Goal: Information Seeking & Learning: Compare options

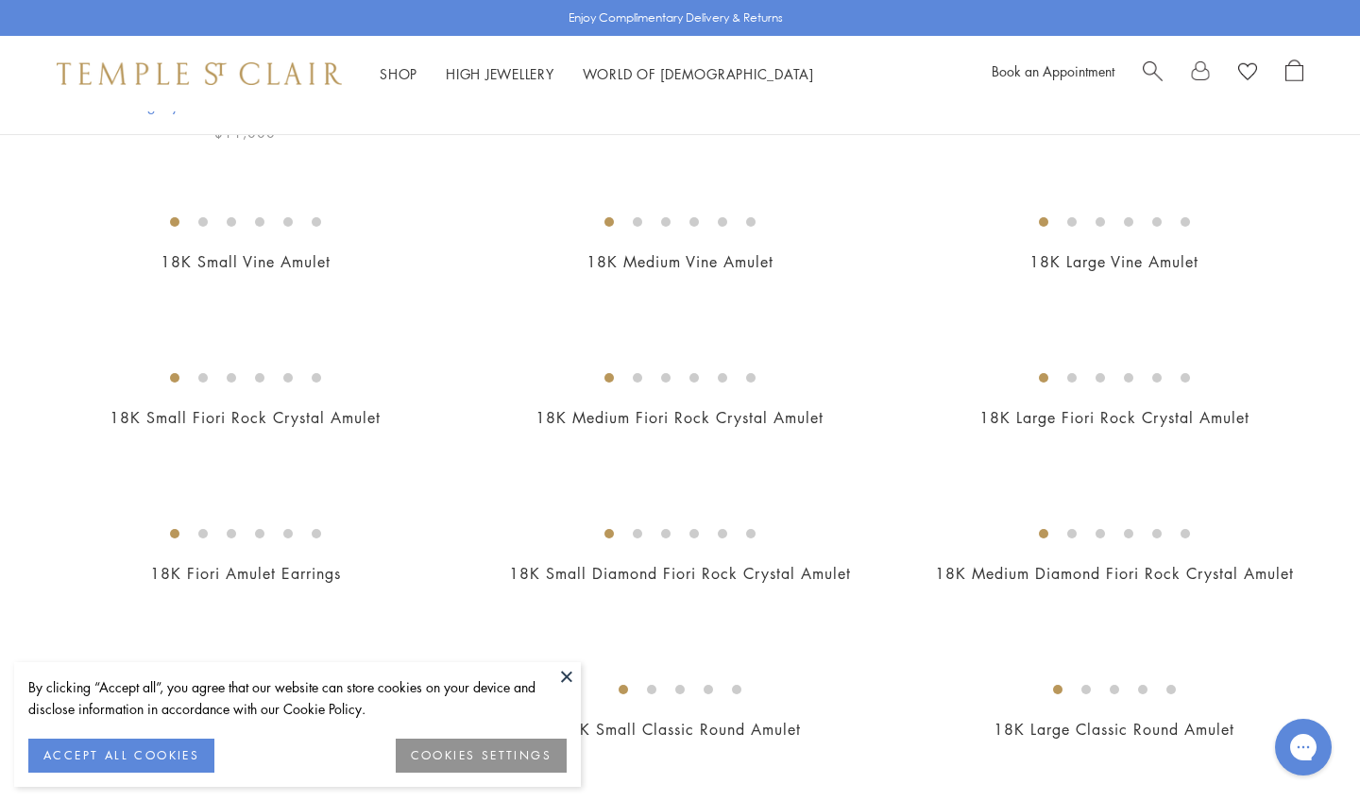
scroll to position [428, 0]
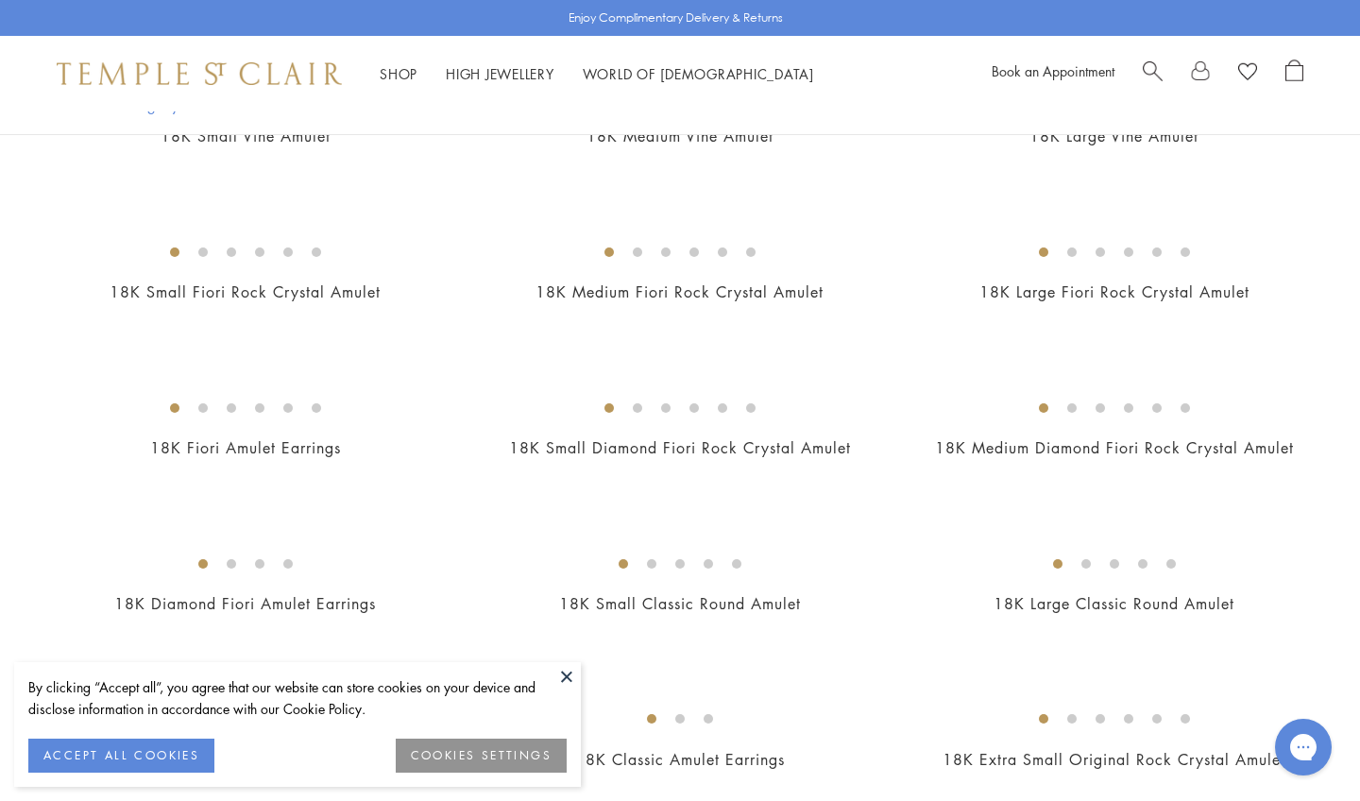
click at [566, 674] on button at bounding box center [566, 676] width 28 height 28
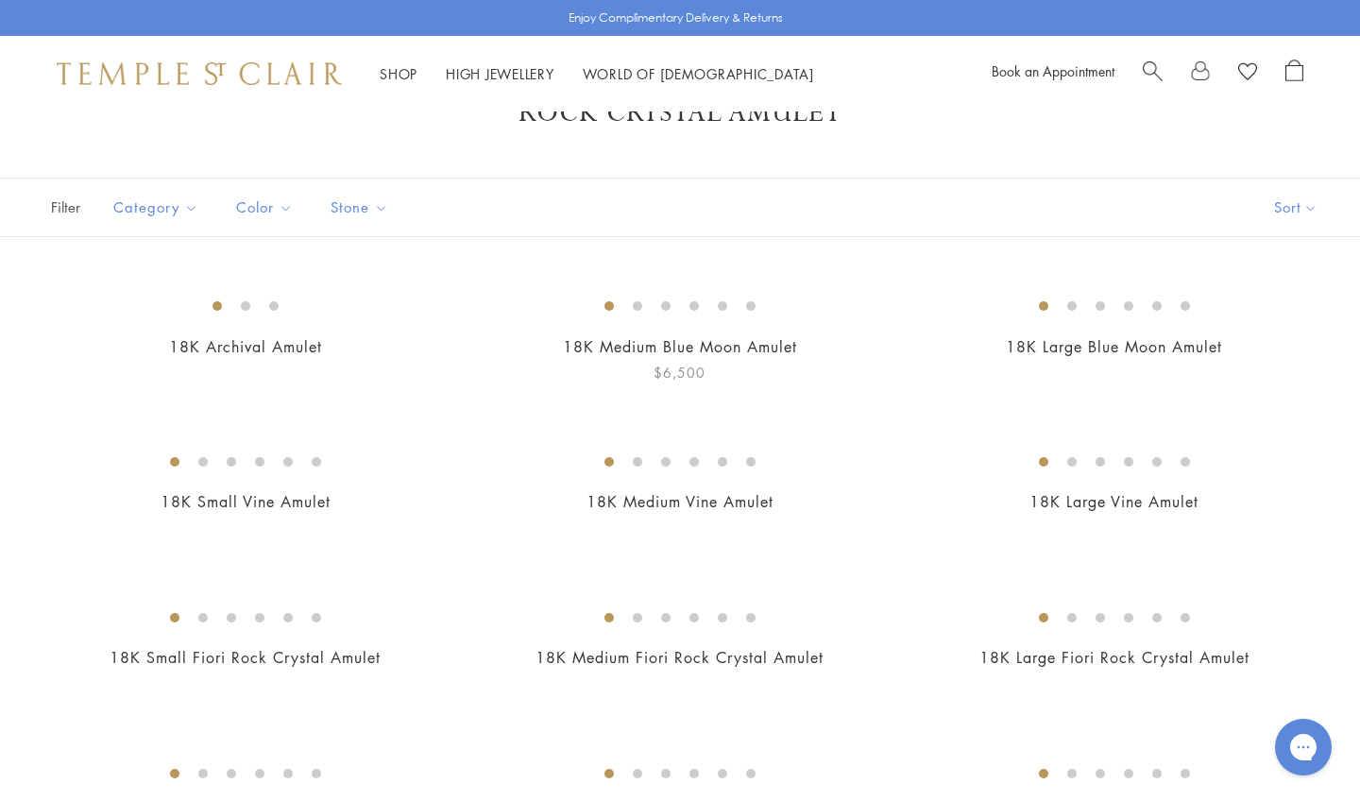
scroll to position [52, 0]
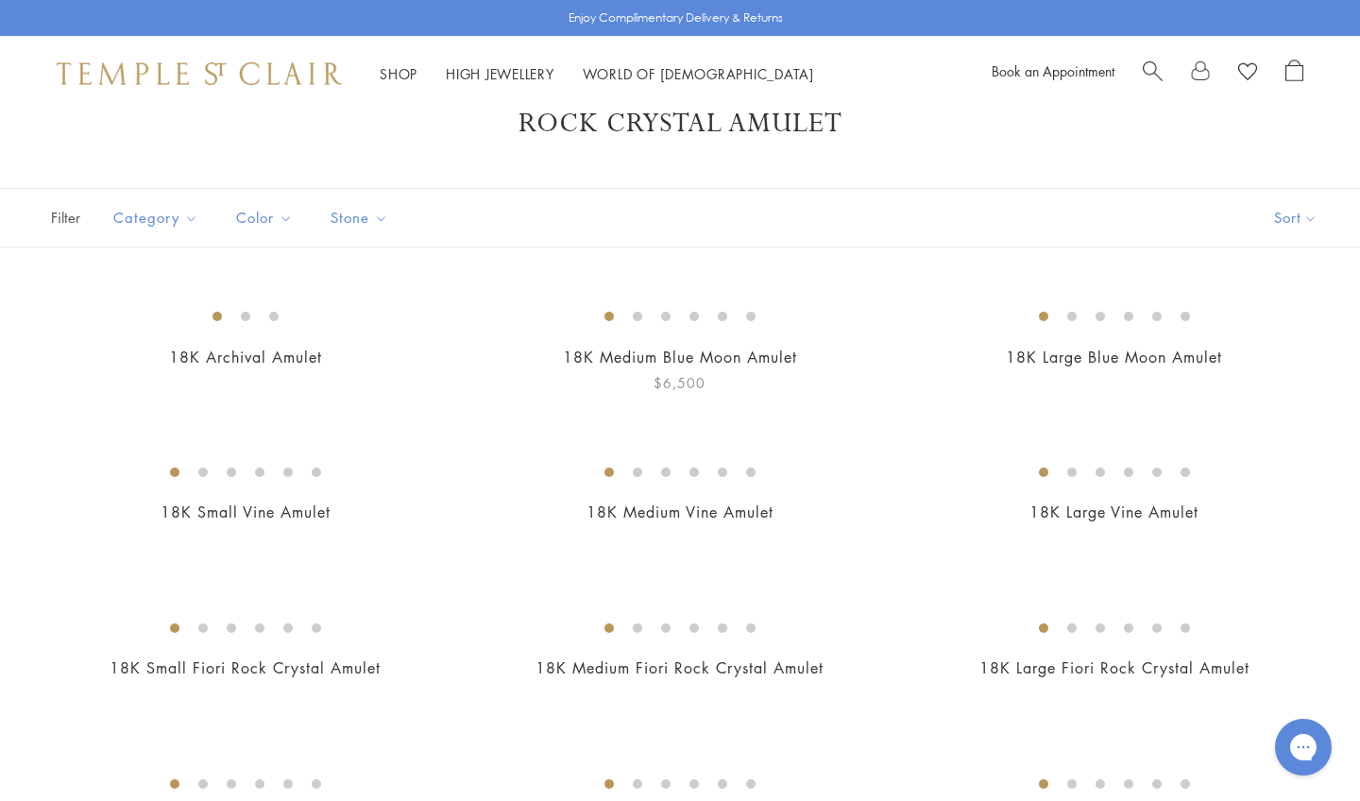
click at [0, 0] on img at bounding box center [0, 0] width 0 height 0
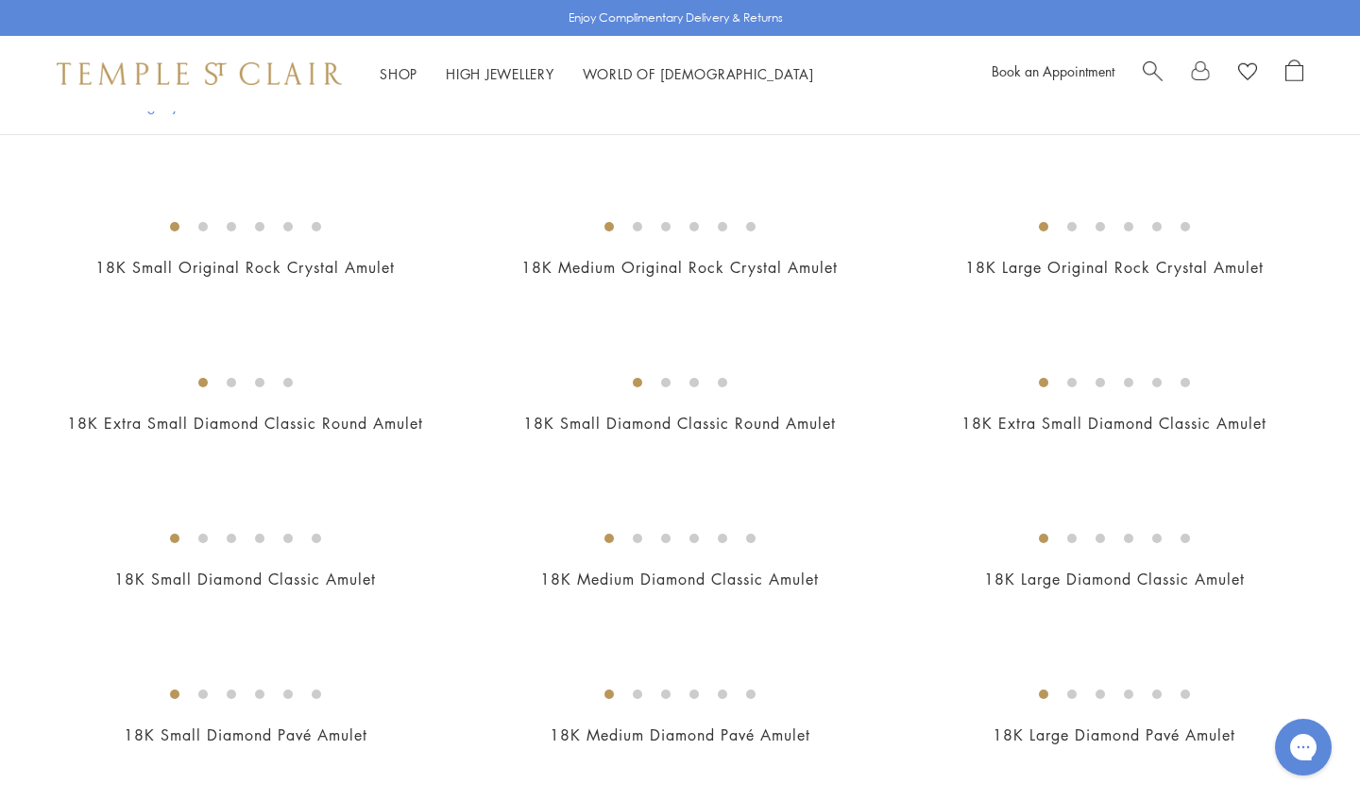
scroll to position [1073, 0]
click at [0, 0] on img at bounding box center [0, 0] width 0 height 0
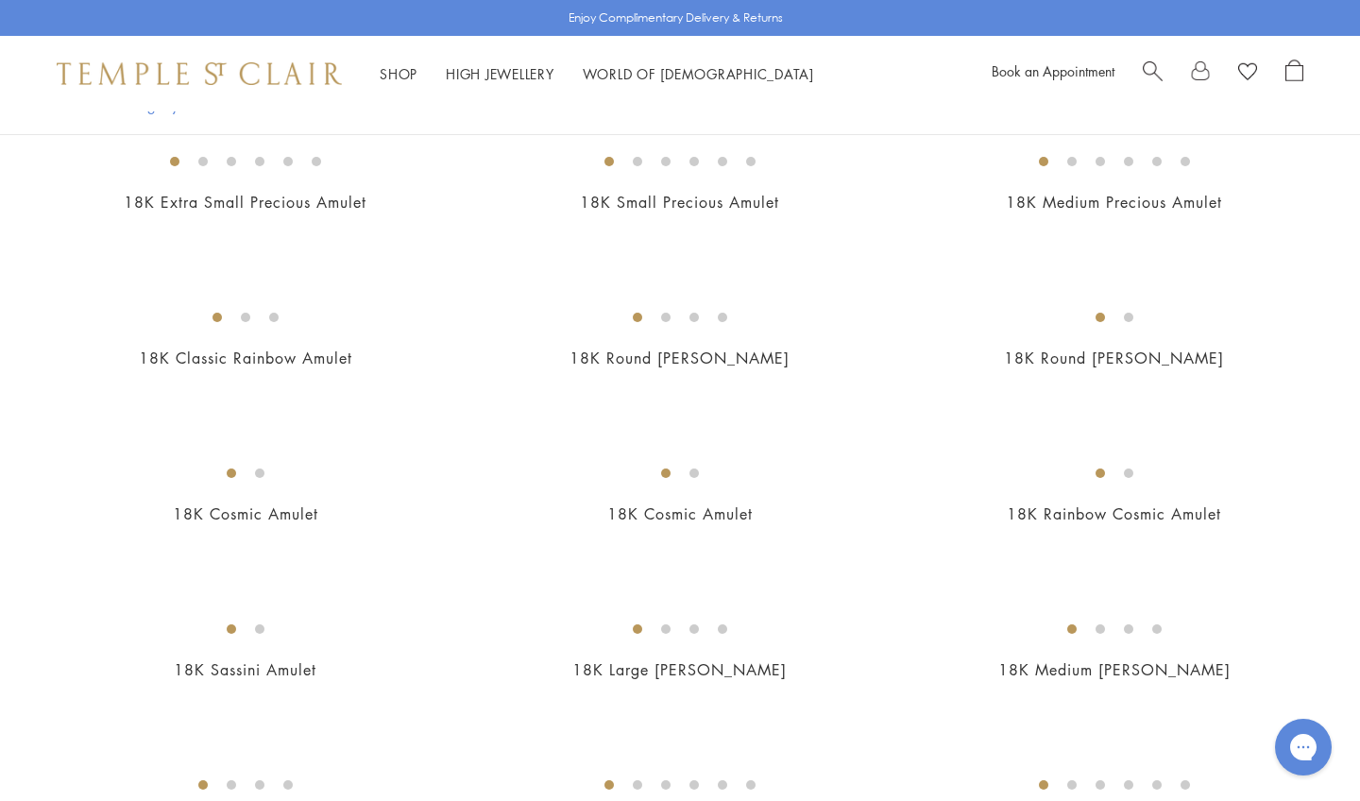
scroll to position [1761, 0]
click at [0, 0] on img at bounding box center [0, 0] width 0 height 0
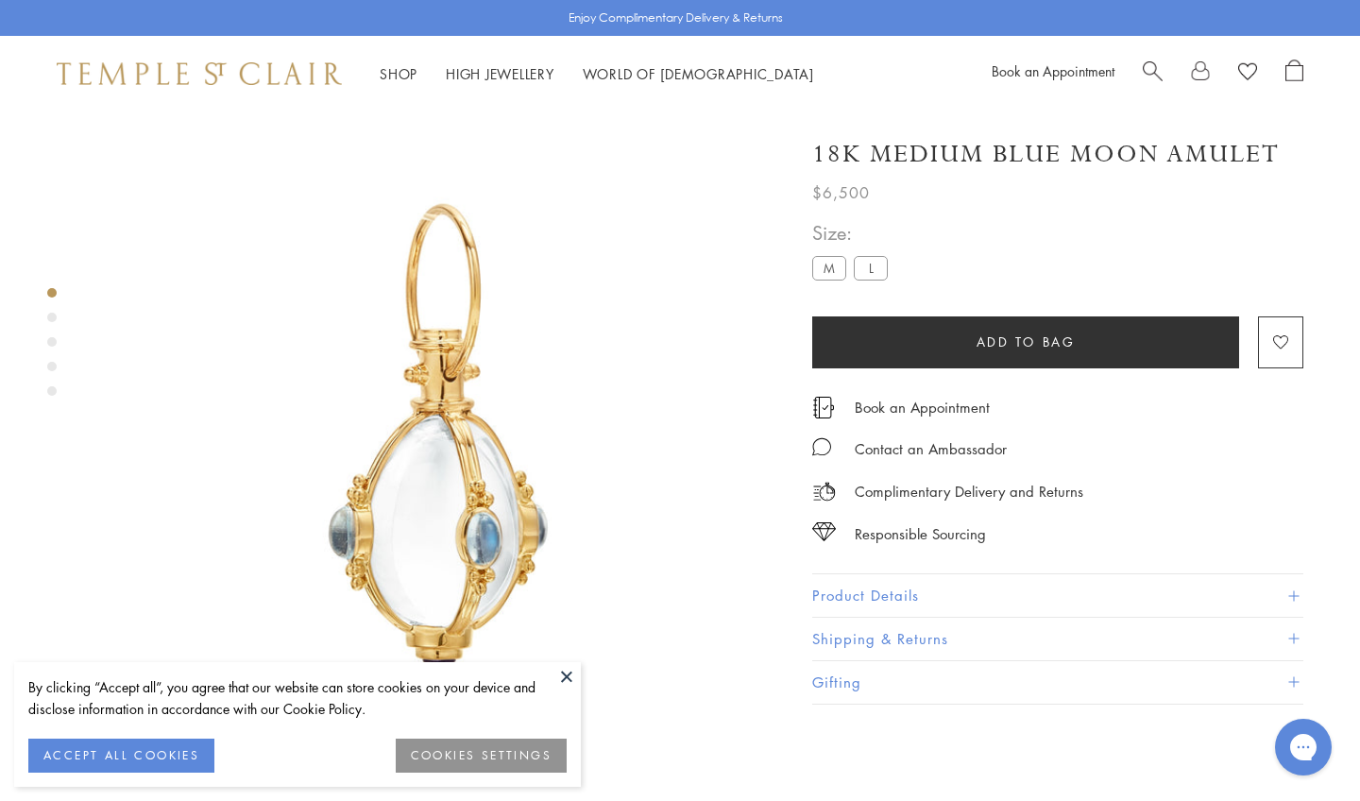
scroll to position [8, 0]
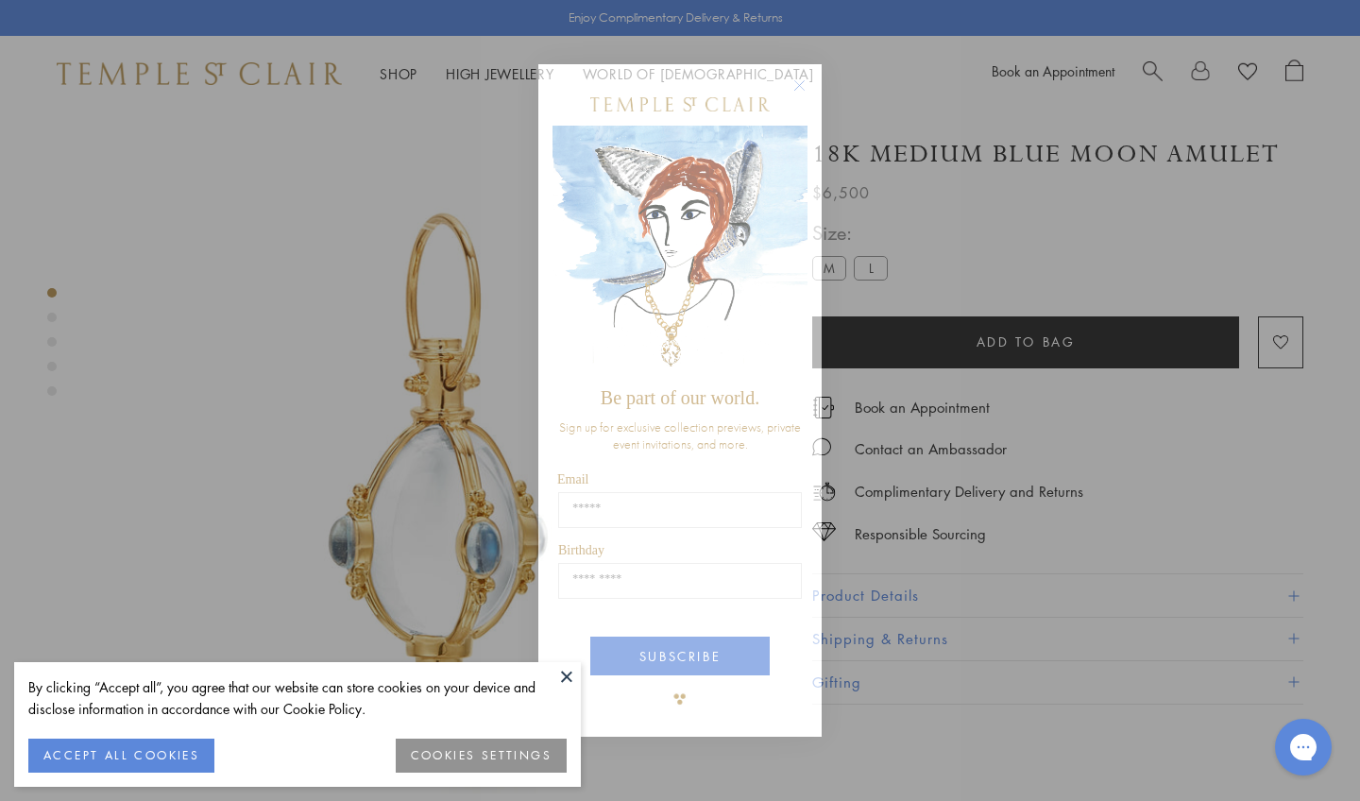
click at [802, 86] on circle "Close dialog" at bounding box center [800, 86] width 23 height 23
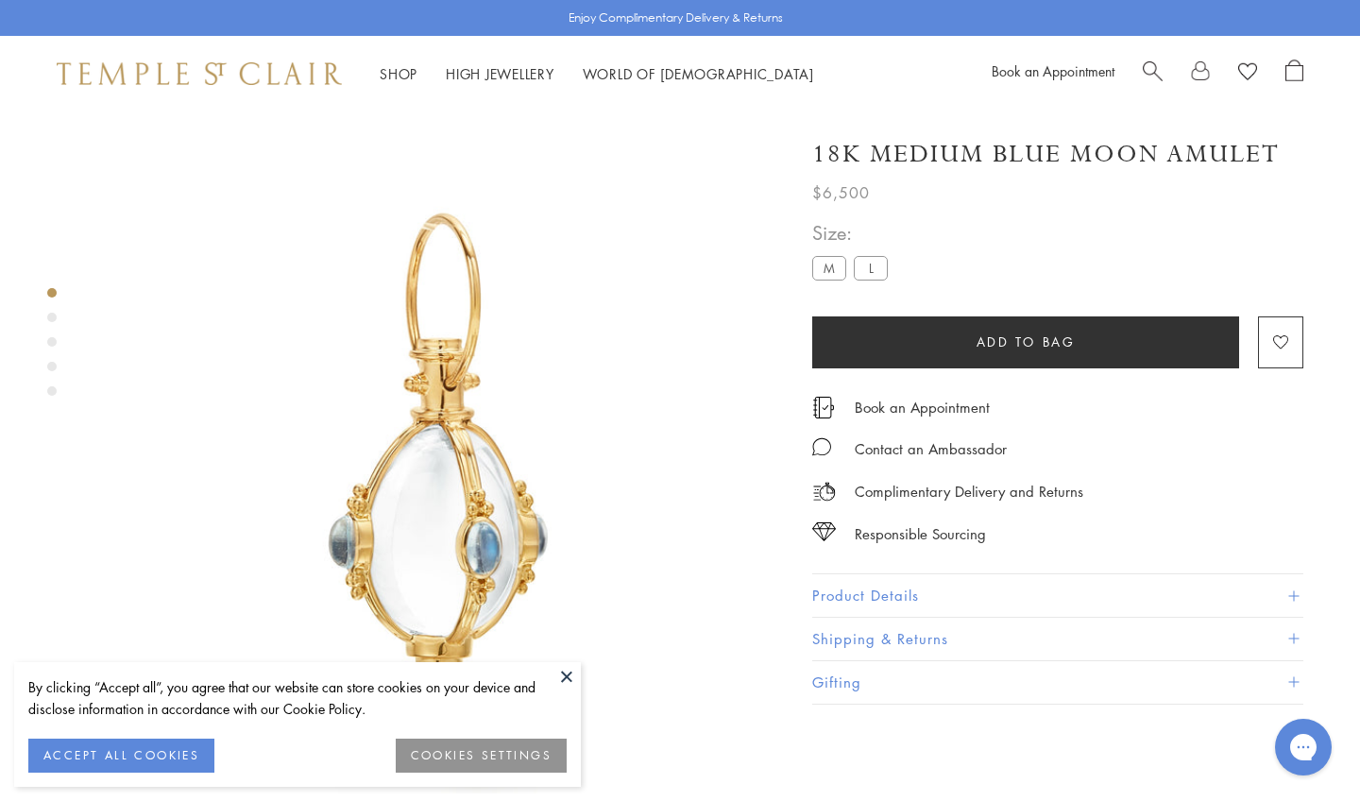
click at [51, 319] on div "Product gallery navigation" at bounding box center [51, 317] width 9 height 9
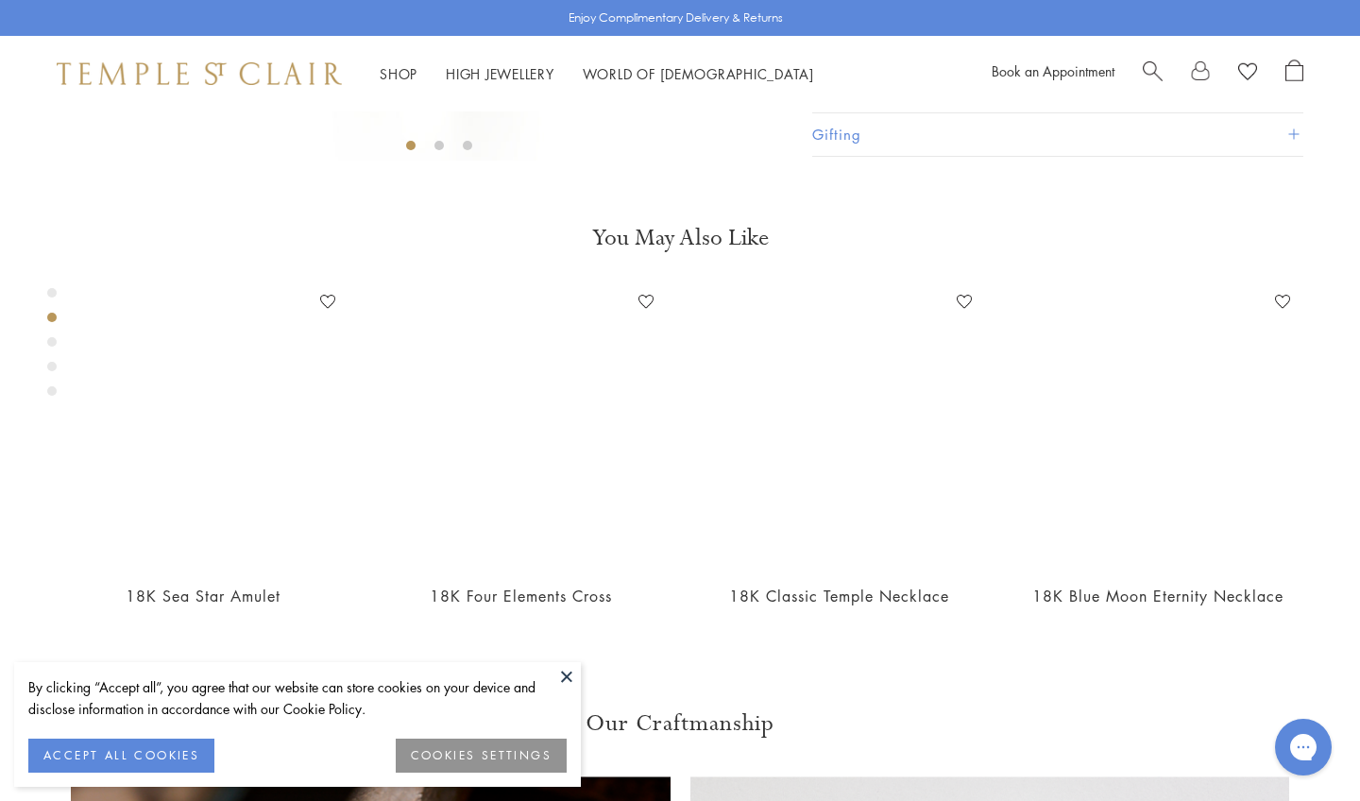
scroll to position [725, 0]
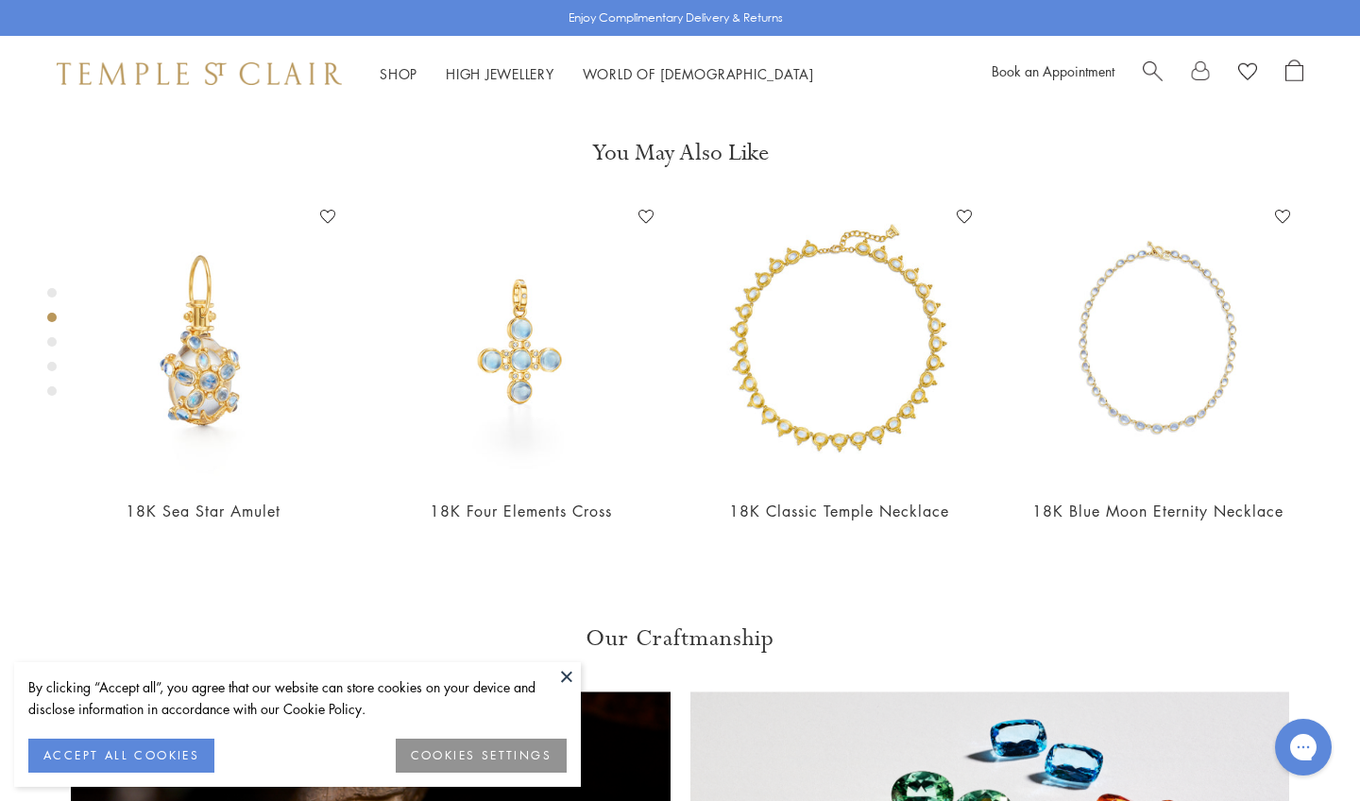
click at [52, 342] on div "Product gallery navigation" at bounding box center [51, 341] width 9 height 9
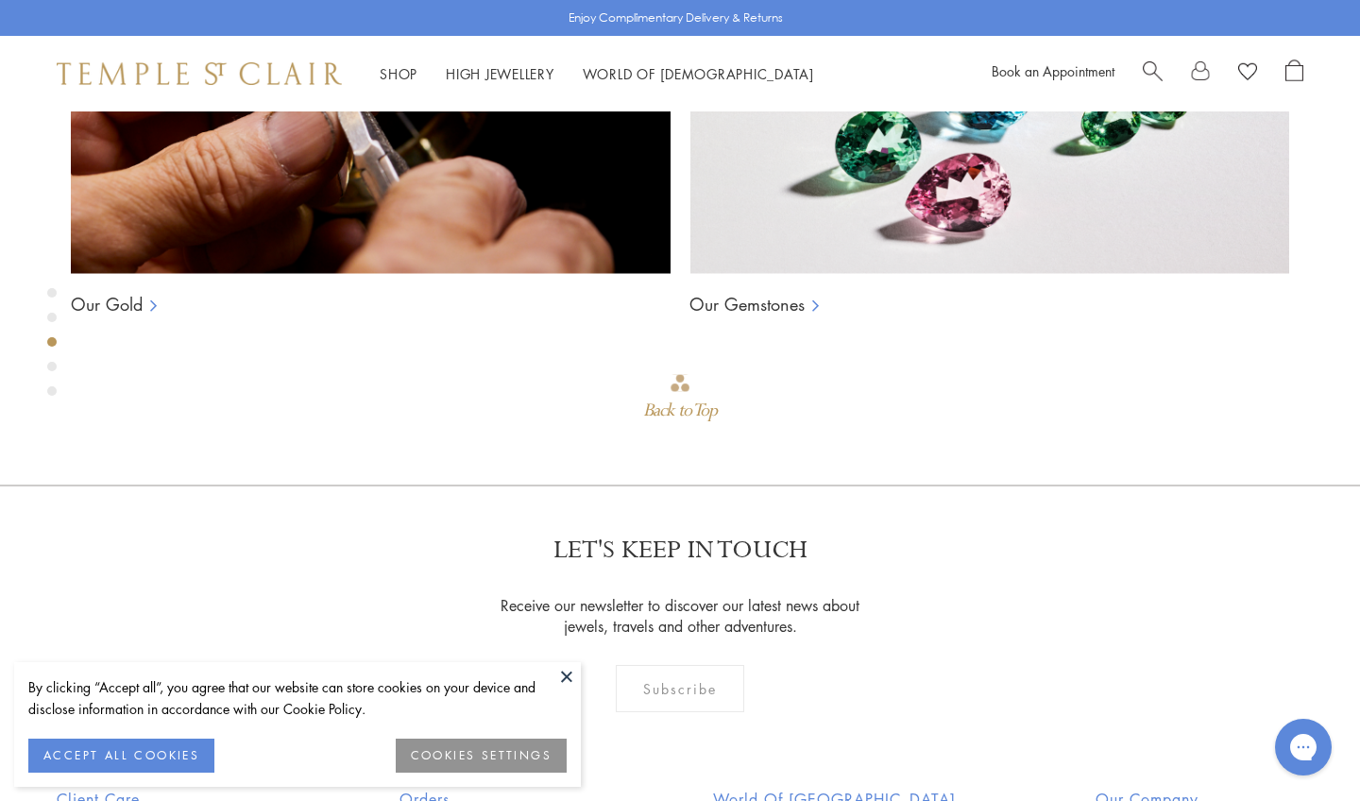
scroll to position [1516, 0]
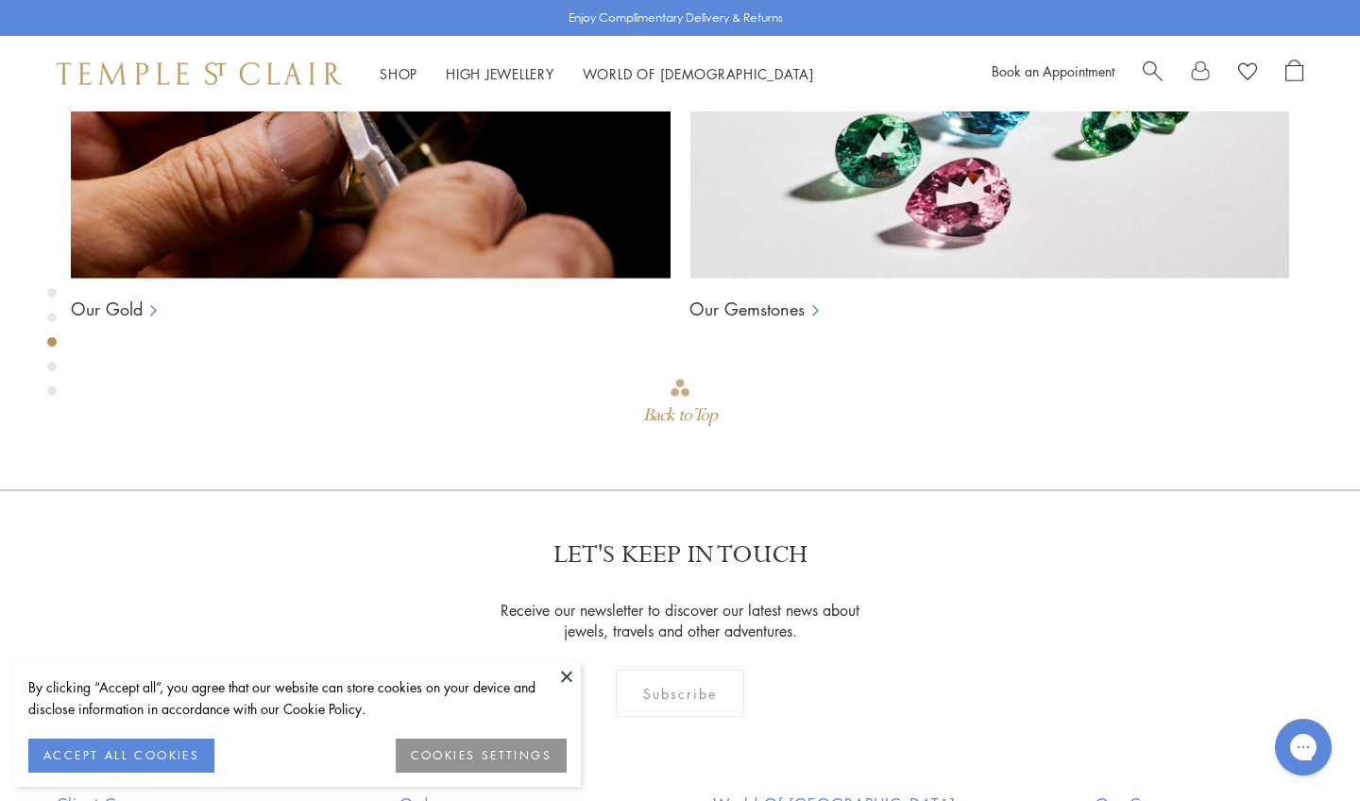
click at [52, 363] on div "Product gallery navigation" at bounding box center [51, 366] width 9 height 9
click at [54, 395] on div "Product gallery navigation" at bounding box center [51, 390] width 9 height 9
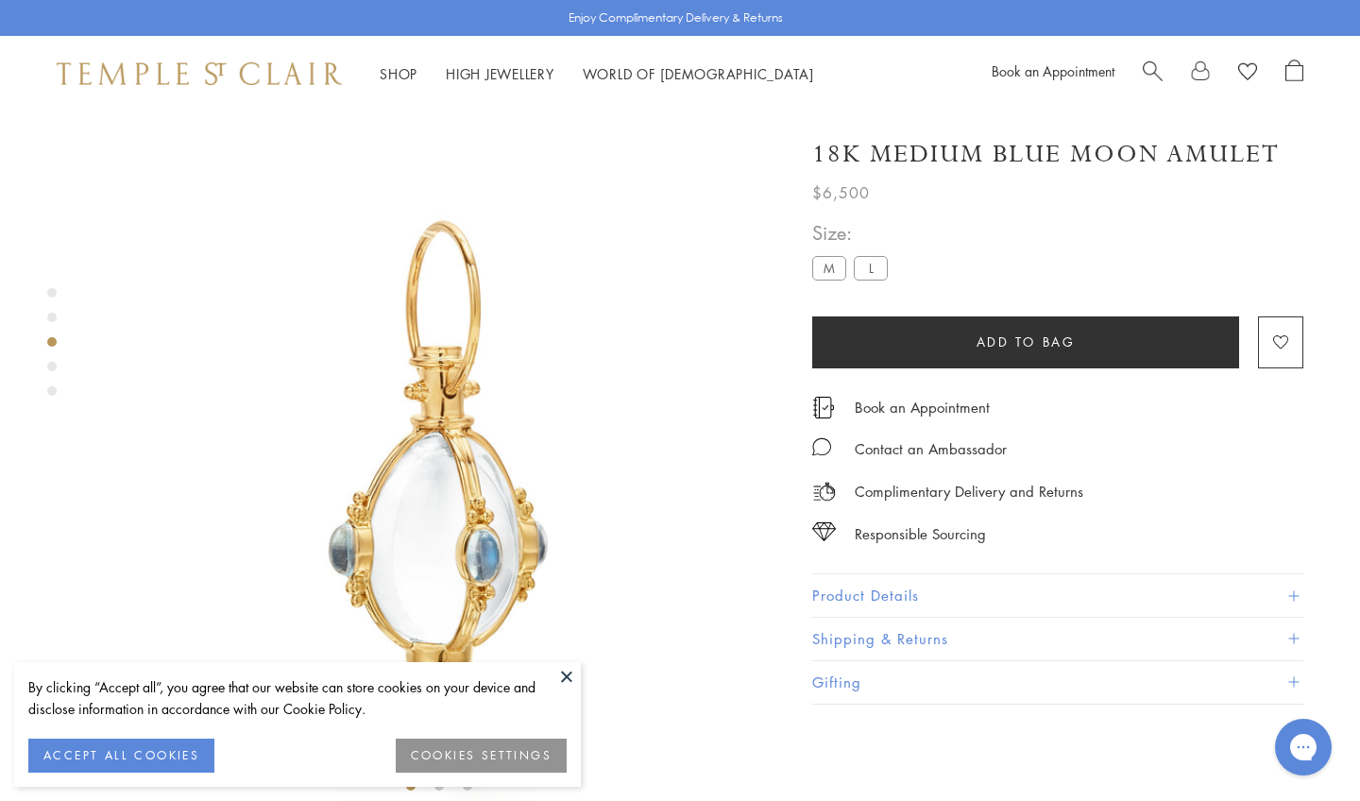
scroll to position [1516, 0]
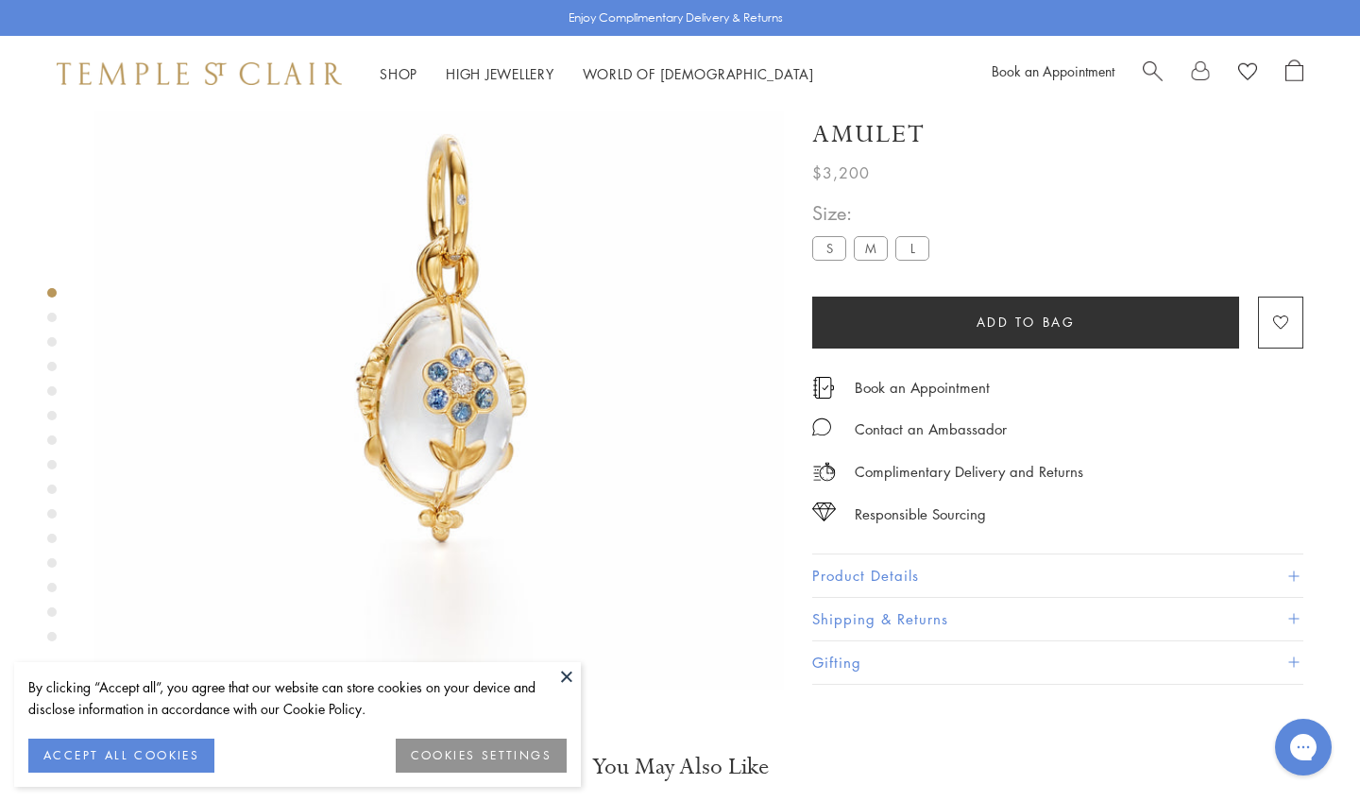
click at [48, 316] on div "Product gallery navigation" at bounding box center [51, 317] width 9 height 9
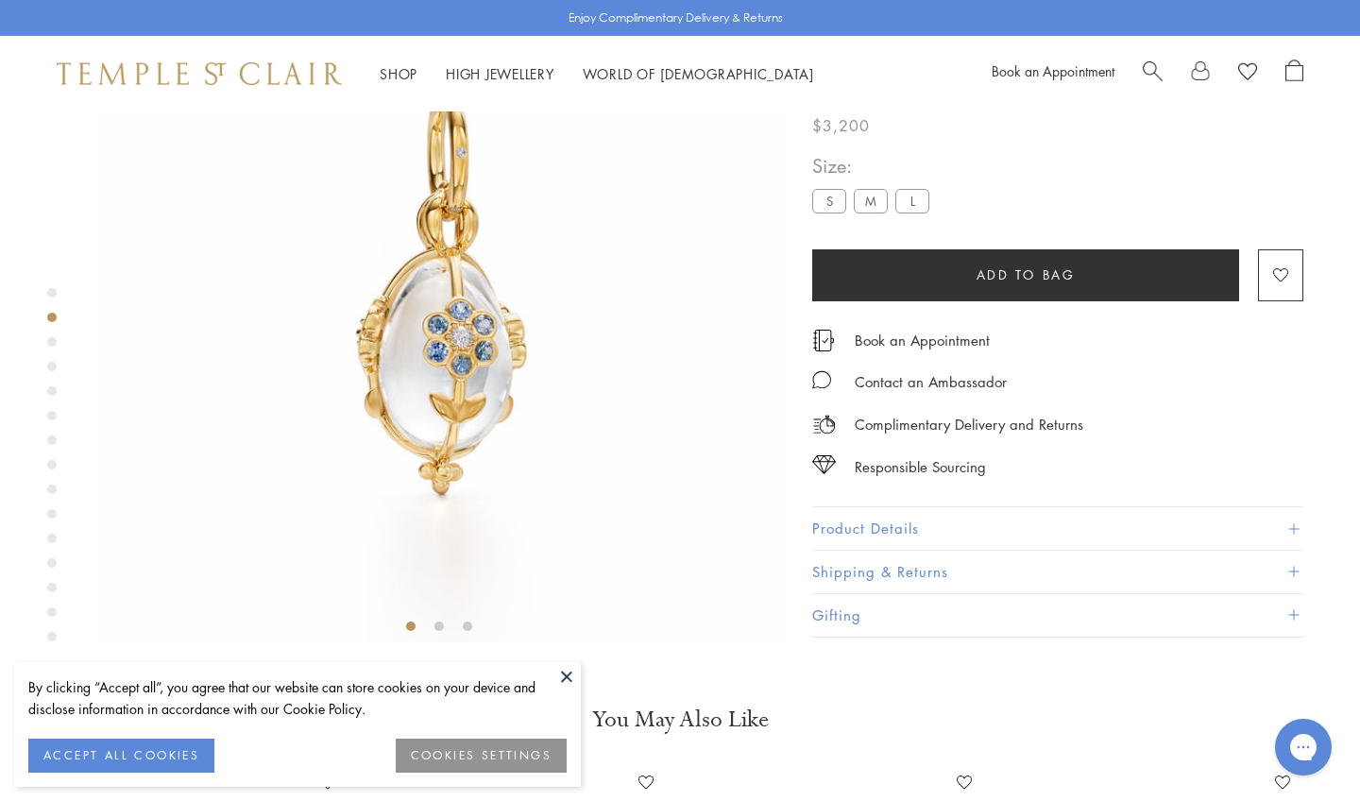
scroll to position [725, 0]
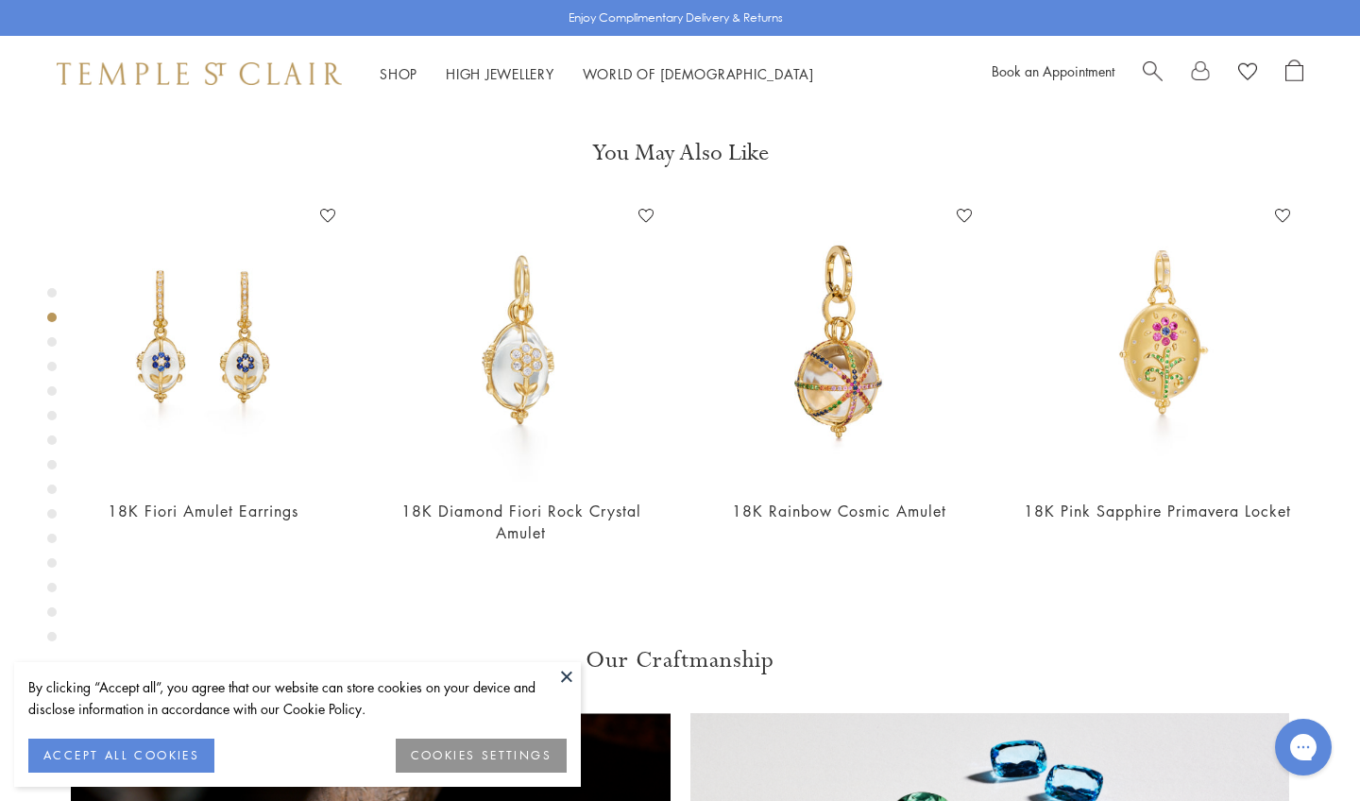
click at [54, 343] on div "Product gallery navigation" at bounding box center [51, 341] width 9 height 9
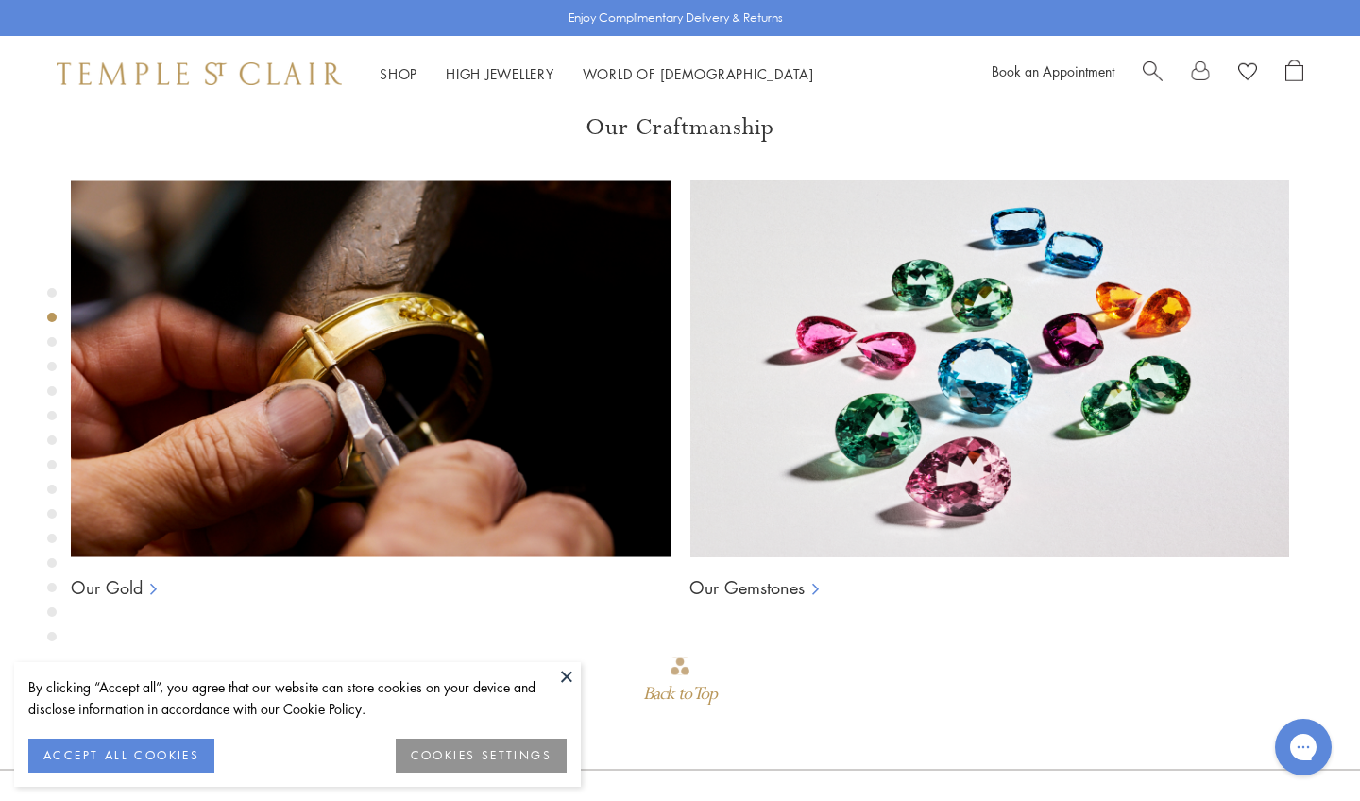
scroll to position [1415, 0]
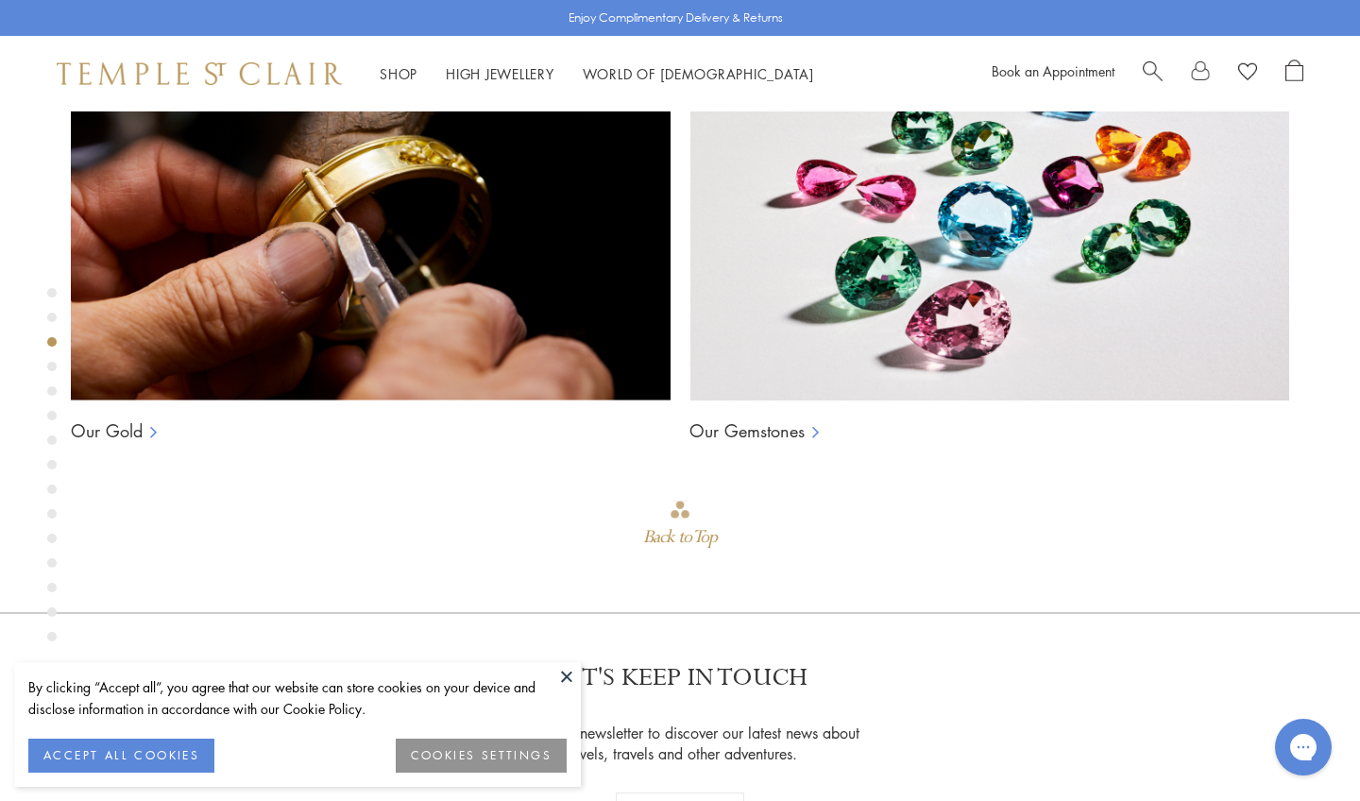
click at [52, 366] on div "Product gallery navigation" at bounding box center [51, 366] width 9 height 9
click at [49, 395] on div "Product gallery navigation" at bounding box center [51, 390] width 9 height 9
click at [52, 422] on div "Product gallery navigation" at bounding box center [51, 469] width 9 height 373
click at [50, 416] on div "Product gallery navigation" at bounding box center [51, 415] width 9 height 9
click at [50, 440] on div "Product gallery navigation" at bounding box center [51, 439] width 9 height 9
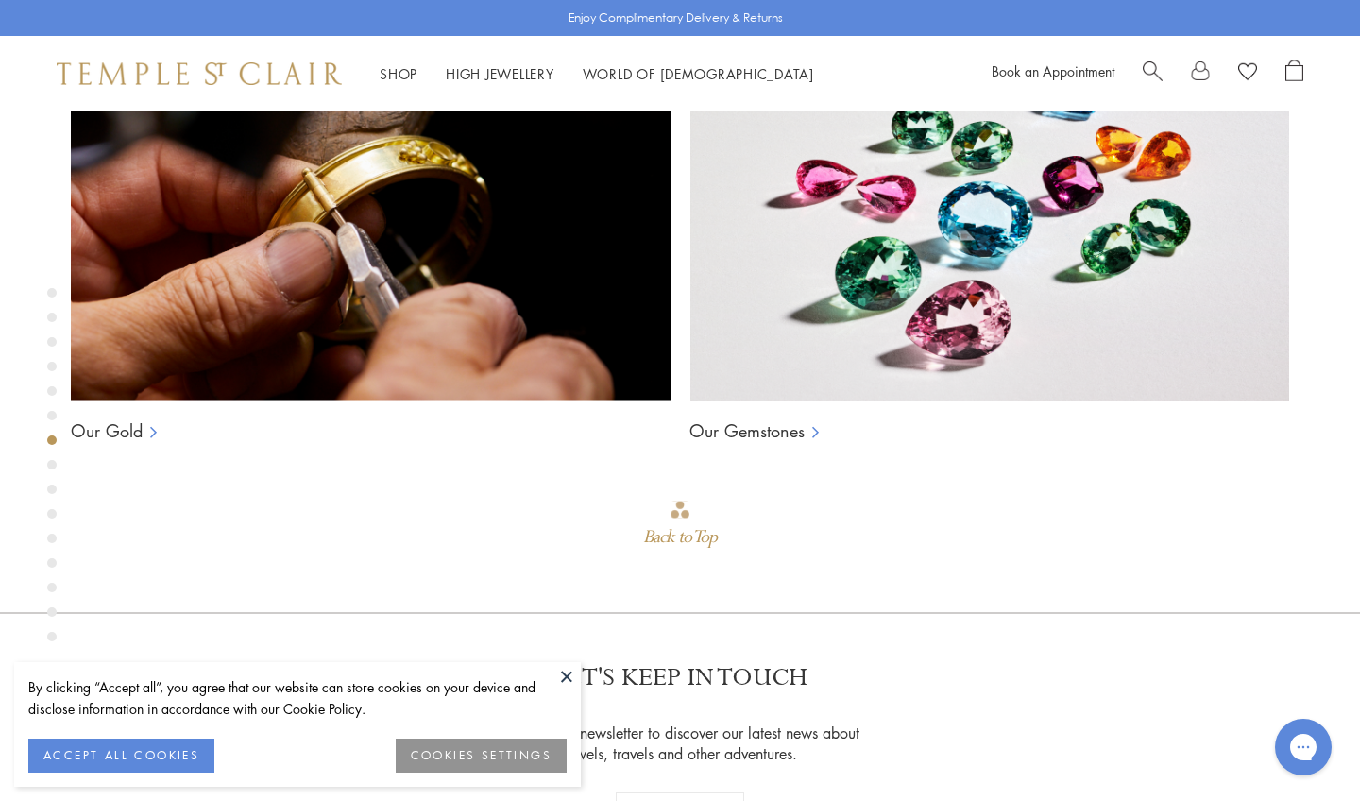
click at [50, 463] on div "Product gallery navigation" at bounding box center [51, 464] width 9 height 9
click at [51, 490] on div "Product gallery navigation" at bounding box center [51, 488] width 9 height 9
click at [52, 511] on div "Product gallery navigation" at bounding box center [51, 513] width 9 height 9
click at [52, 633] on div "Product gallery navigation" at bounding box center [51, 636] width 9 height 9
click at [52, 605] on div "Product gallery navigation" at bounding box center [51, 469] width 9 height 373
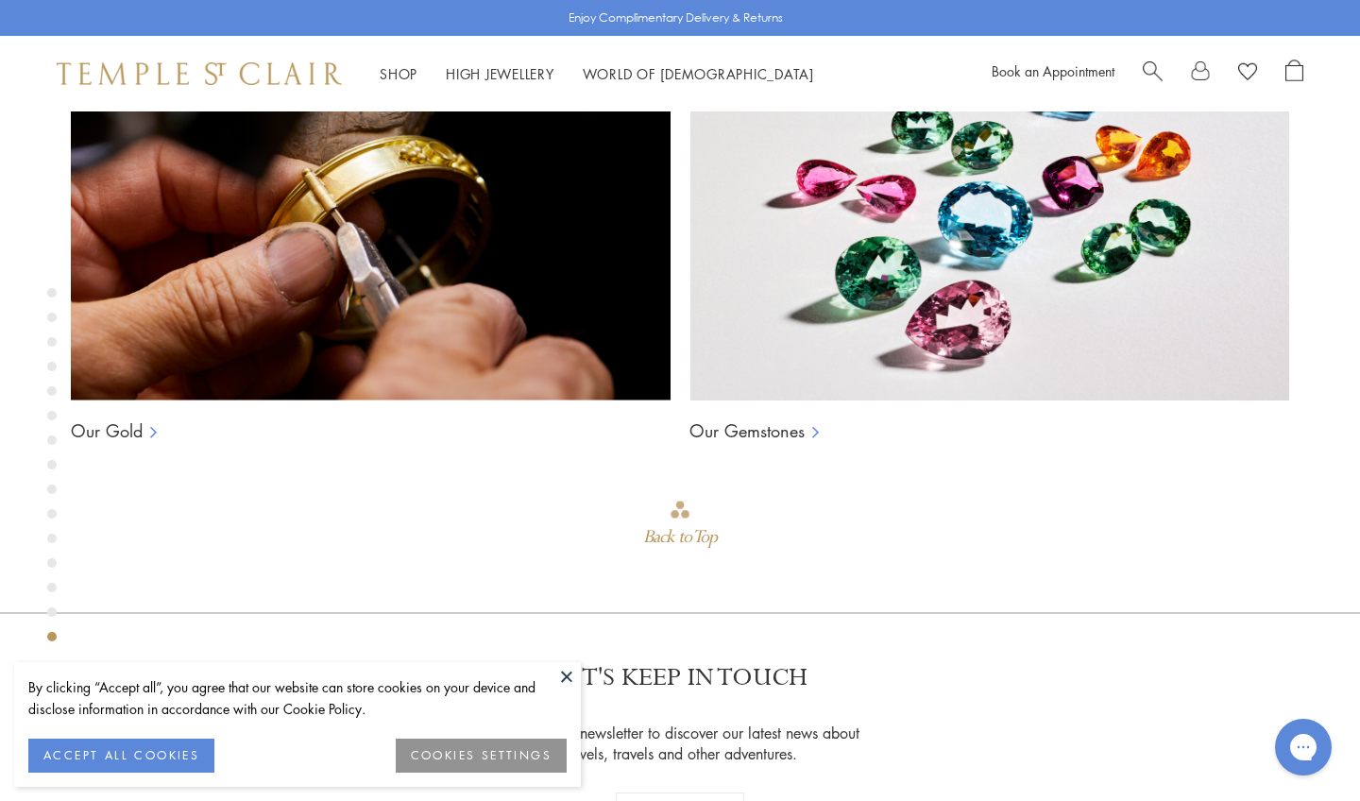
click at [50, 585] on div "Product gallery navigation" at bounding box center [51, 587] width 9 height 9
click at [52, 562] on div "Product gallery navigation" at bounding box center [51, 562] width 9 height 9
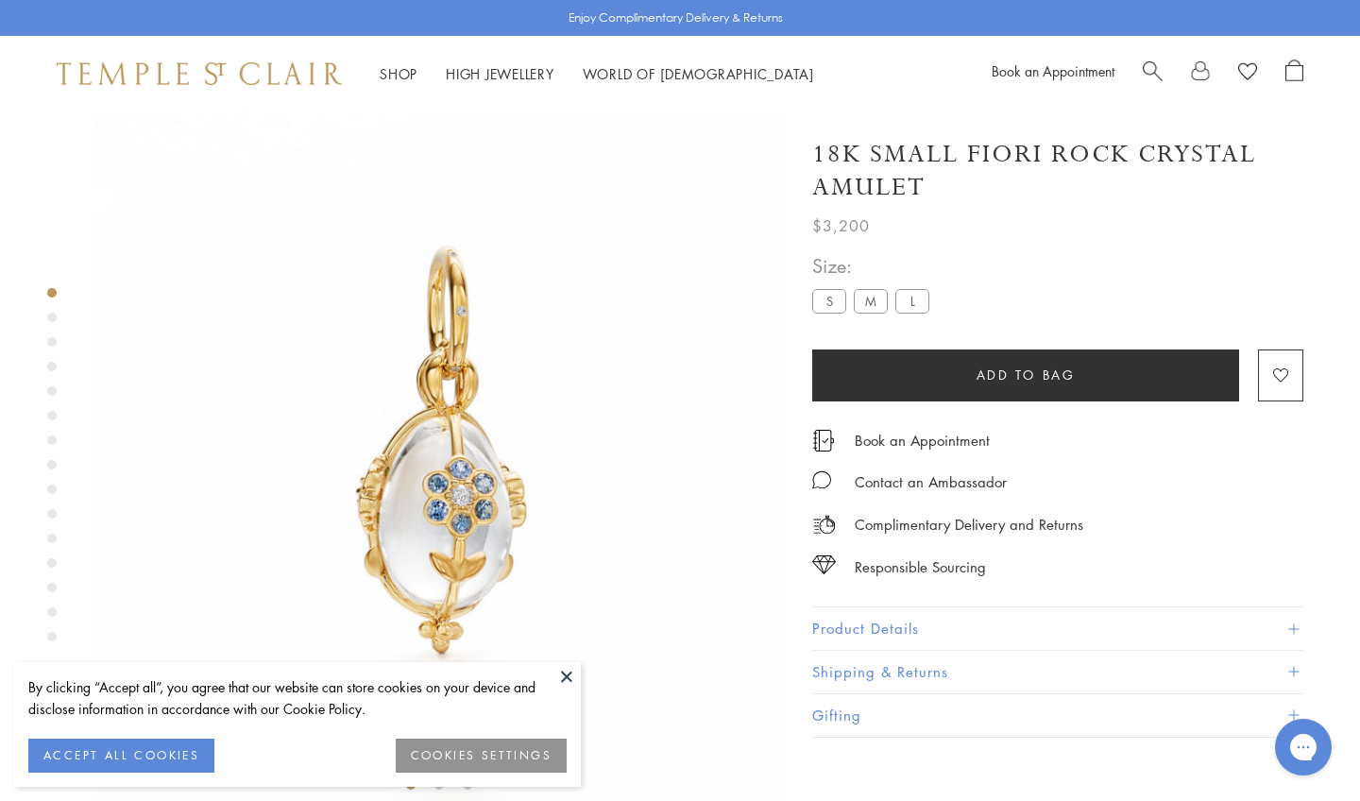
click at [52, 314] on div "Product gallery navigation" at bounding box center [51, 317] width 9 height 9
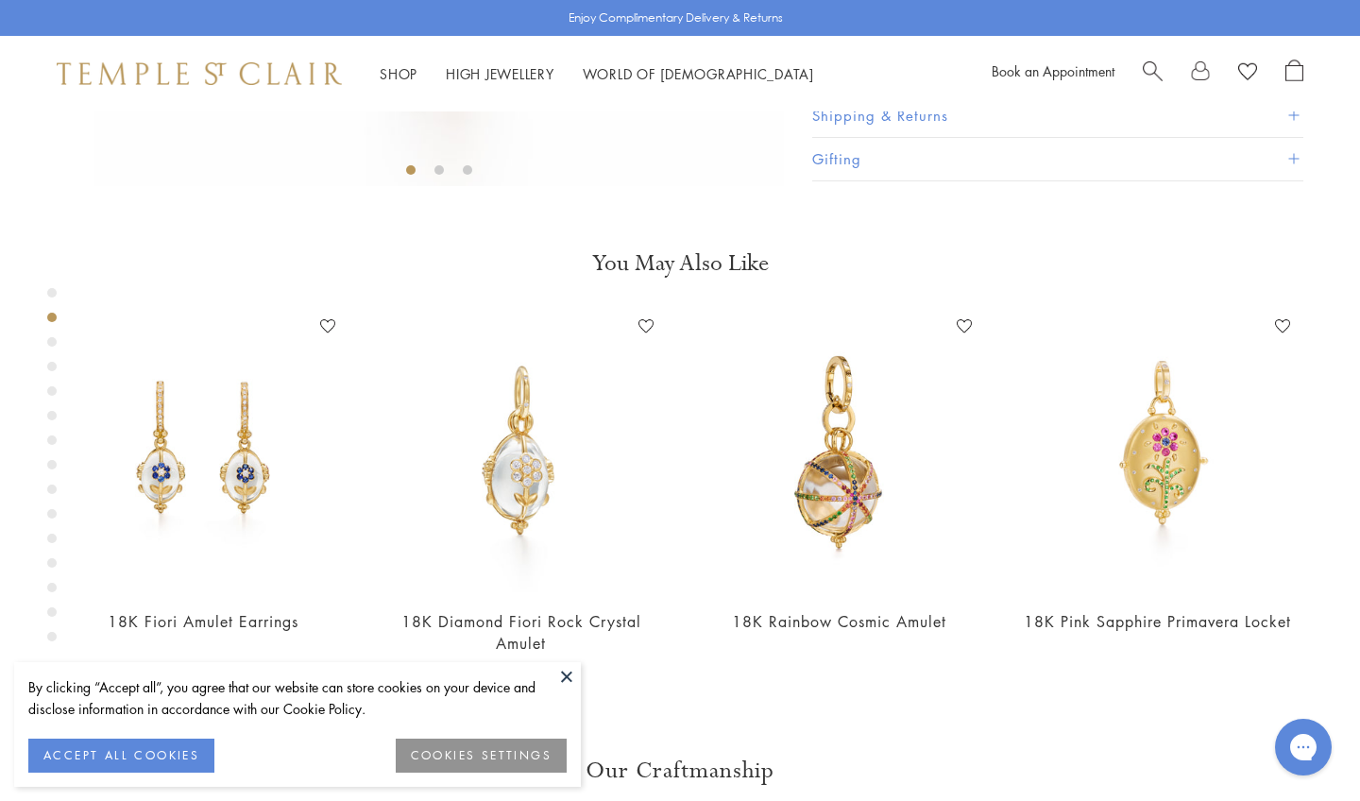
scroll to position [725, 0]
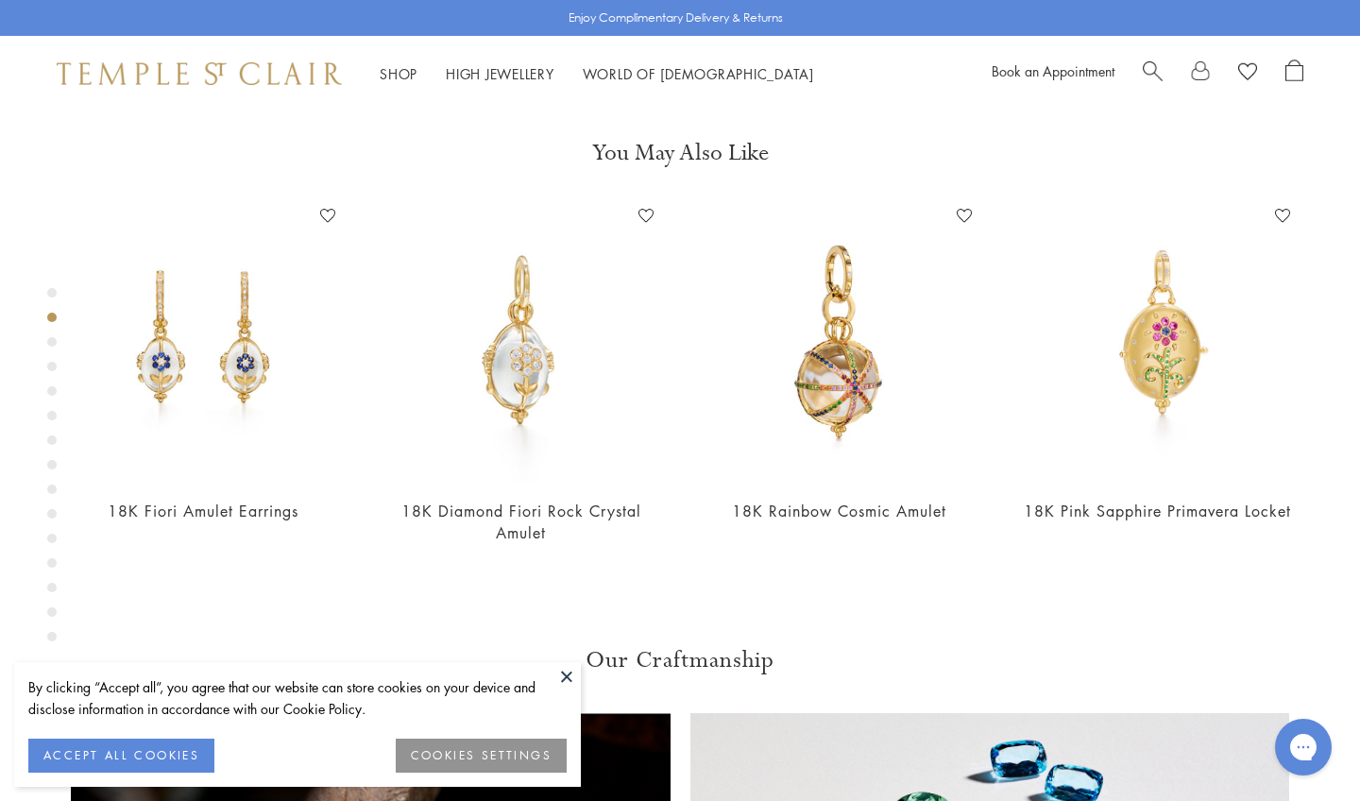
click at [52, 346] on div "Product gallery navigation" at bounding box center [51, 341] width 9 height 9
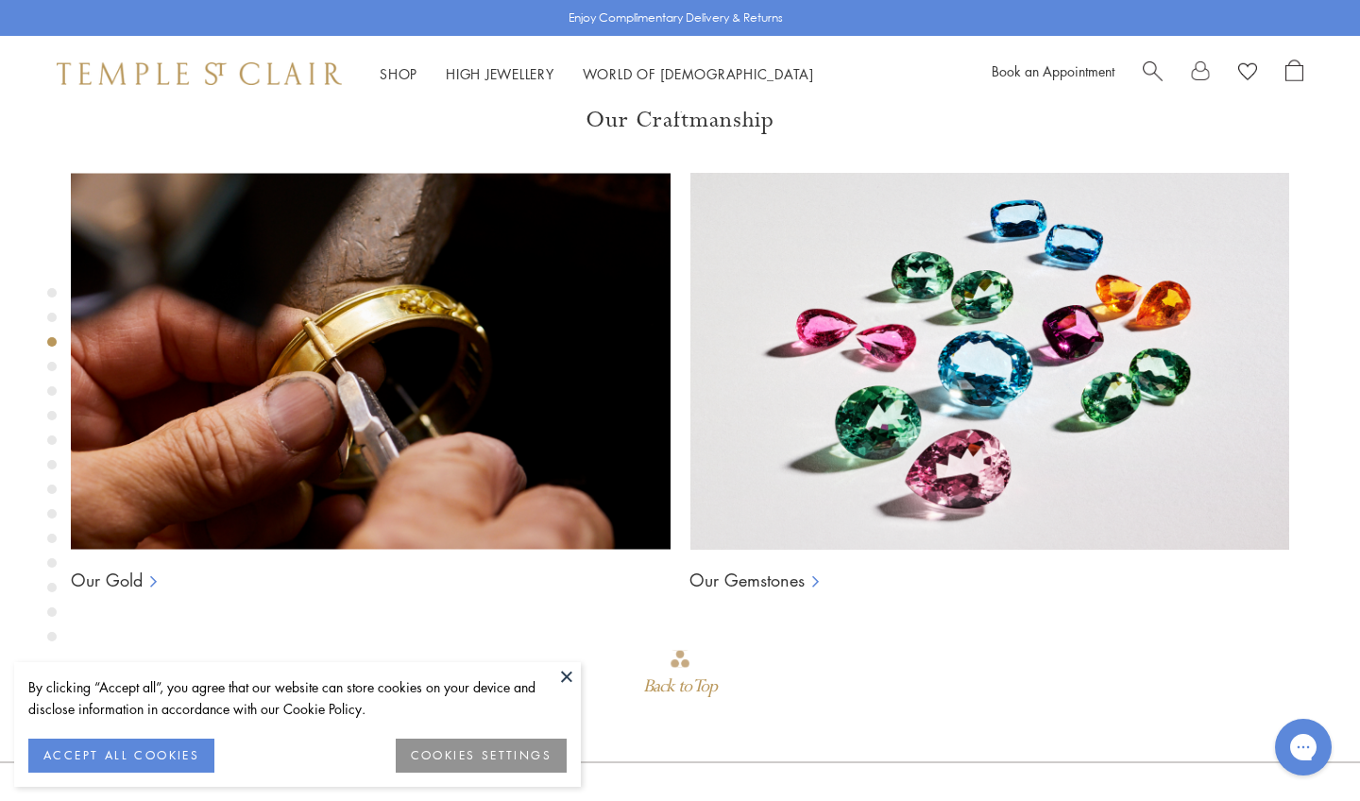
scroll to position [1415, 0]
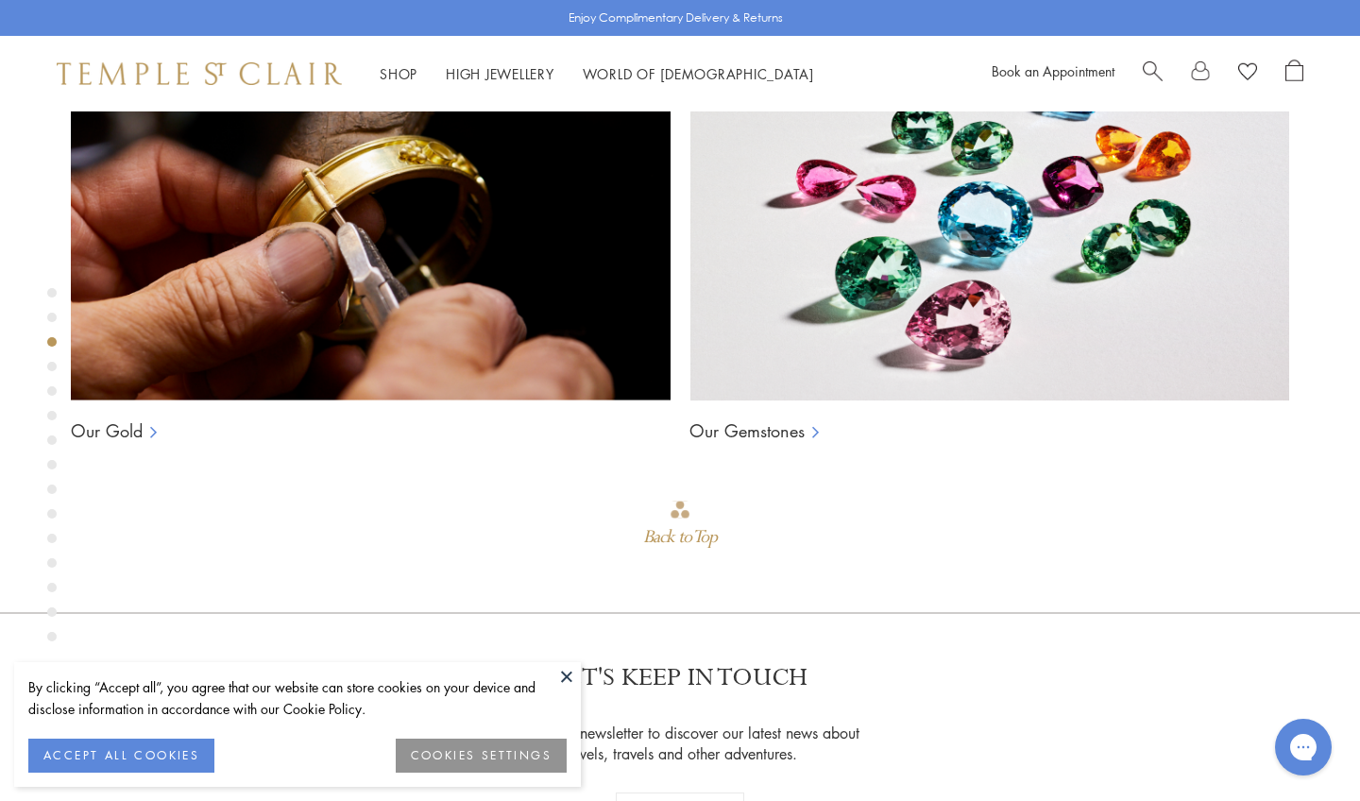
click at [50, 294] on div "Product gallery navigation" at bounding box center [51, 292] width 9 height 9
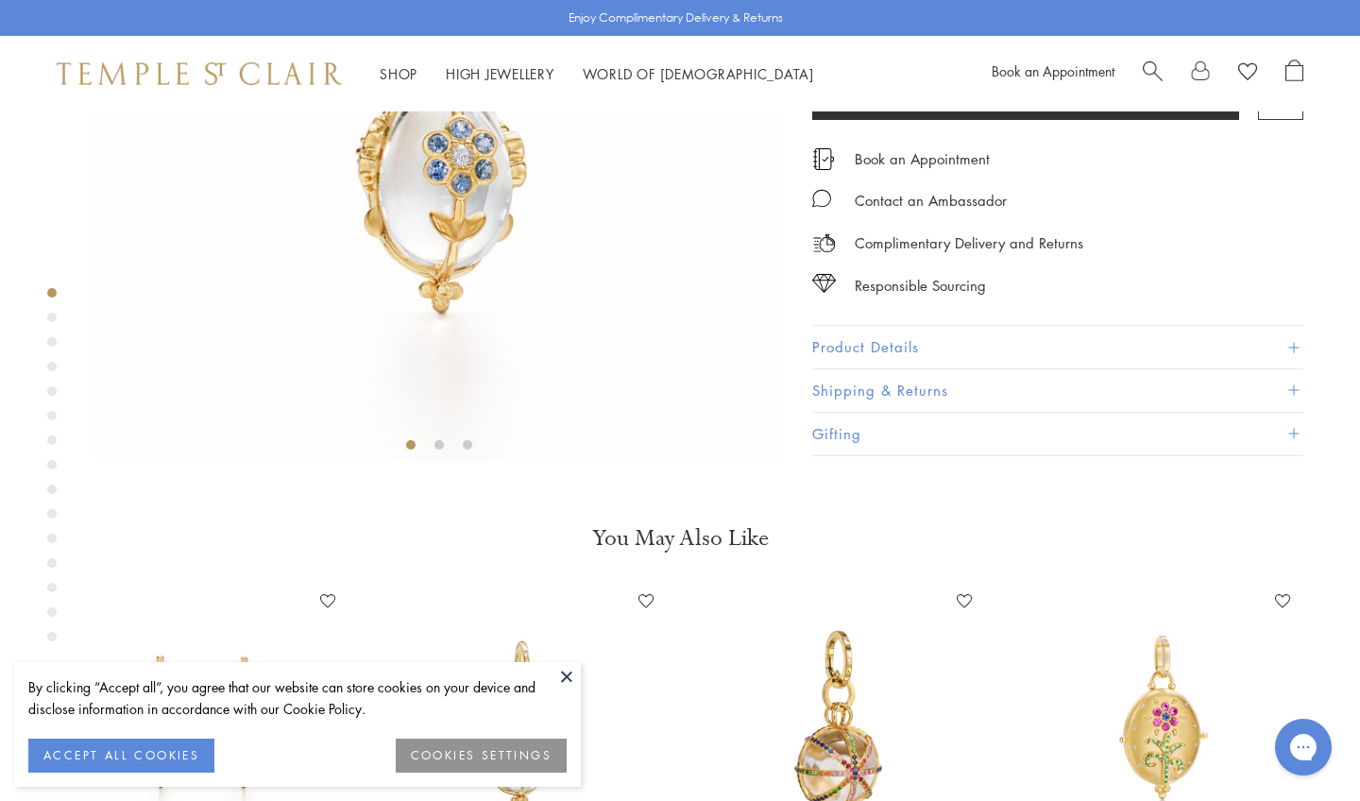
scroll to position [36, 0]
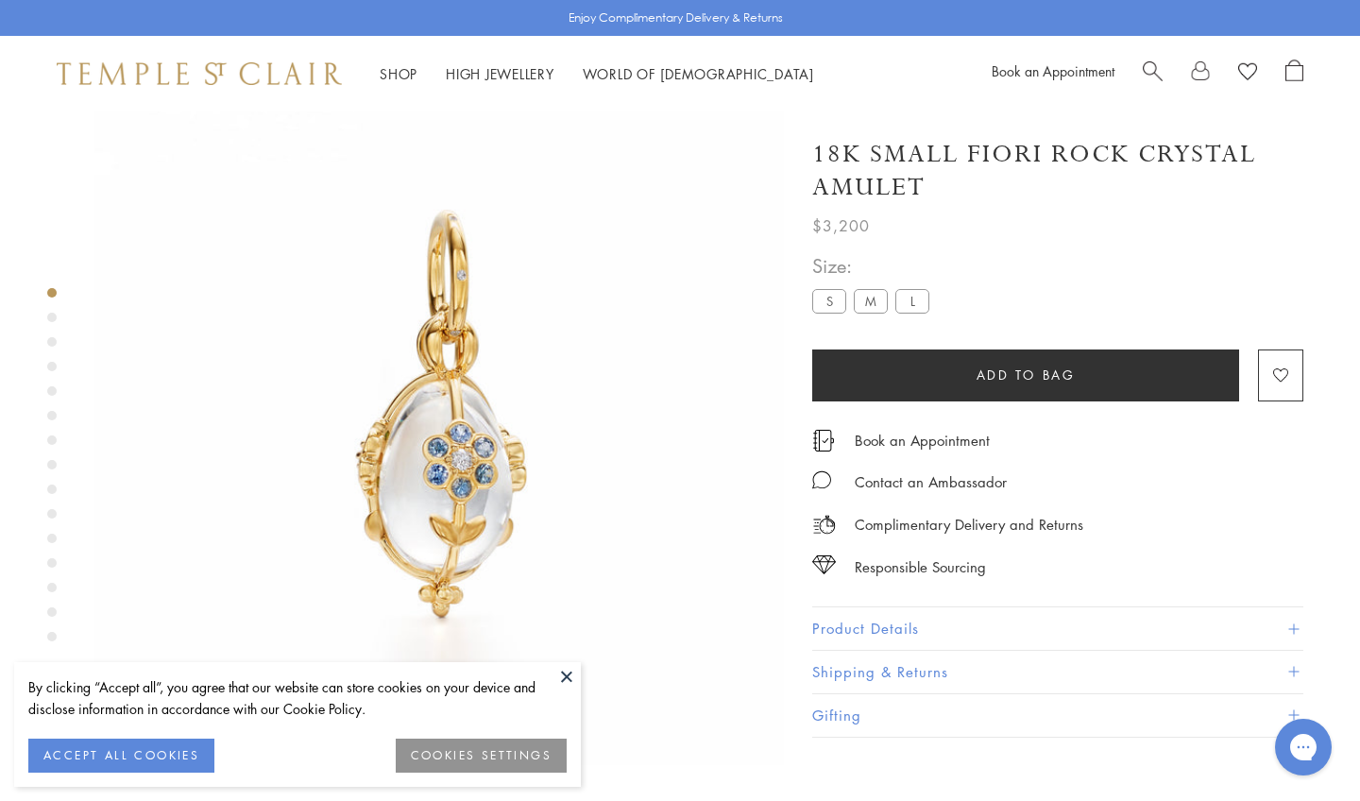
scroll to position [1415, 0]
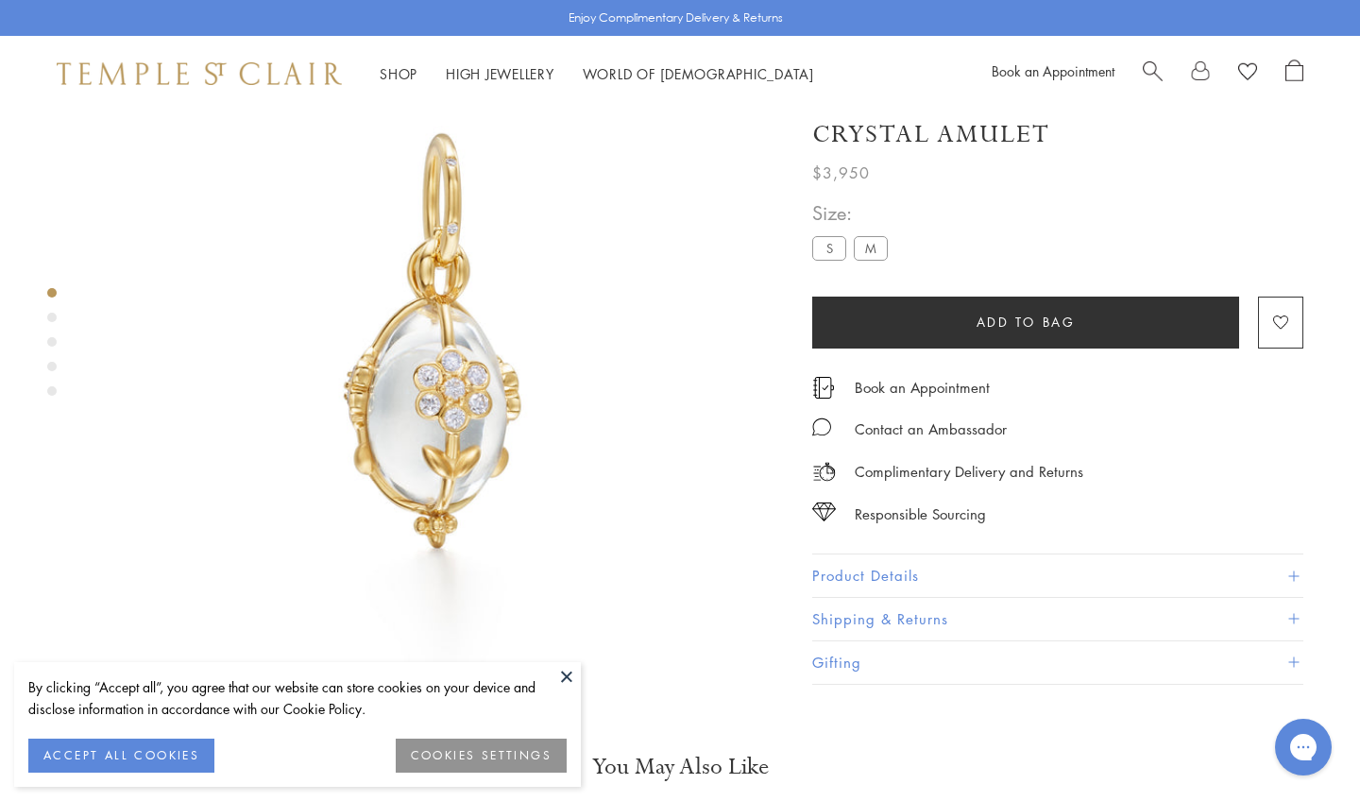
click at [48, 315] on div "Product gallery navigation" at bounding box center [51, 317] width 9 height 9
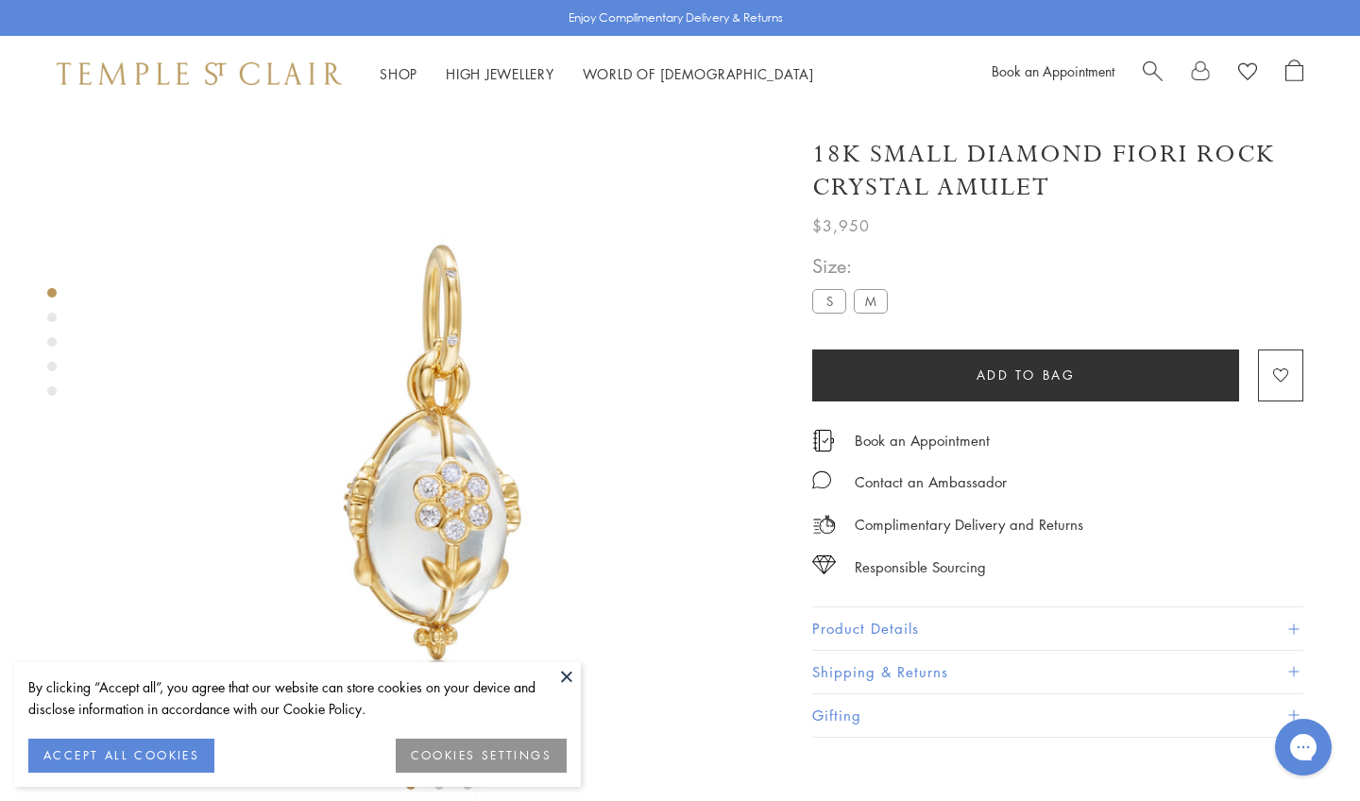
click at [51, 343] on div "Product gallery navigation" at bounding box center [51, 341] width 9 height 9
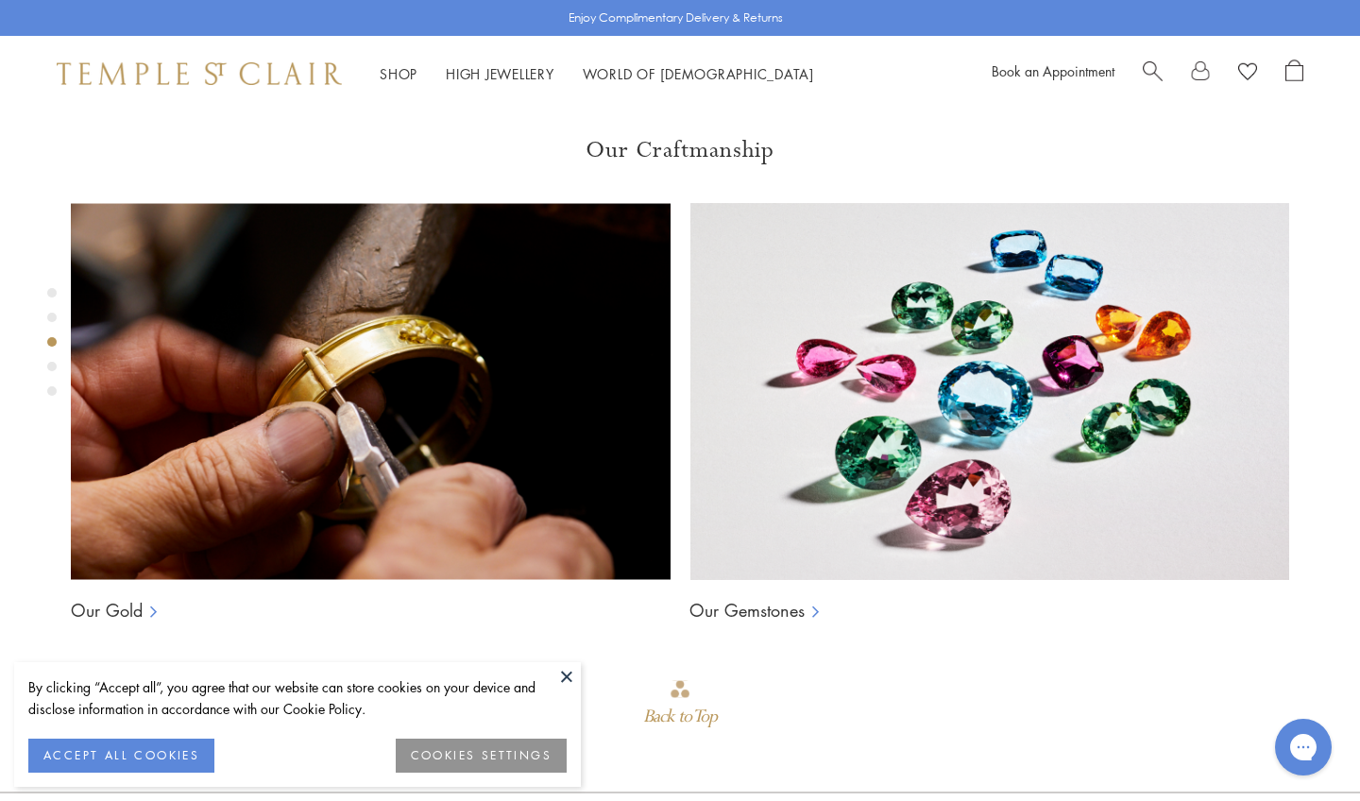
scroll to position [1415, 0]
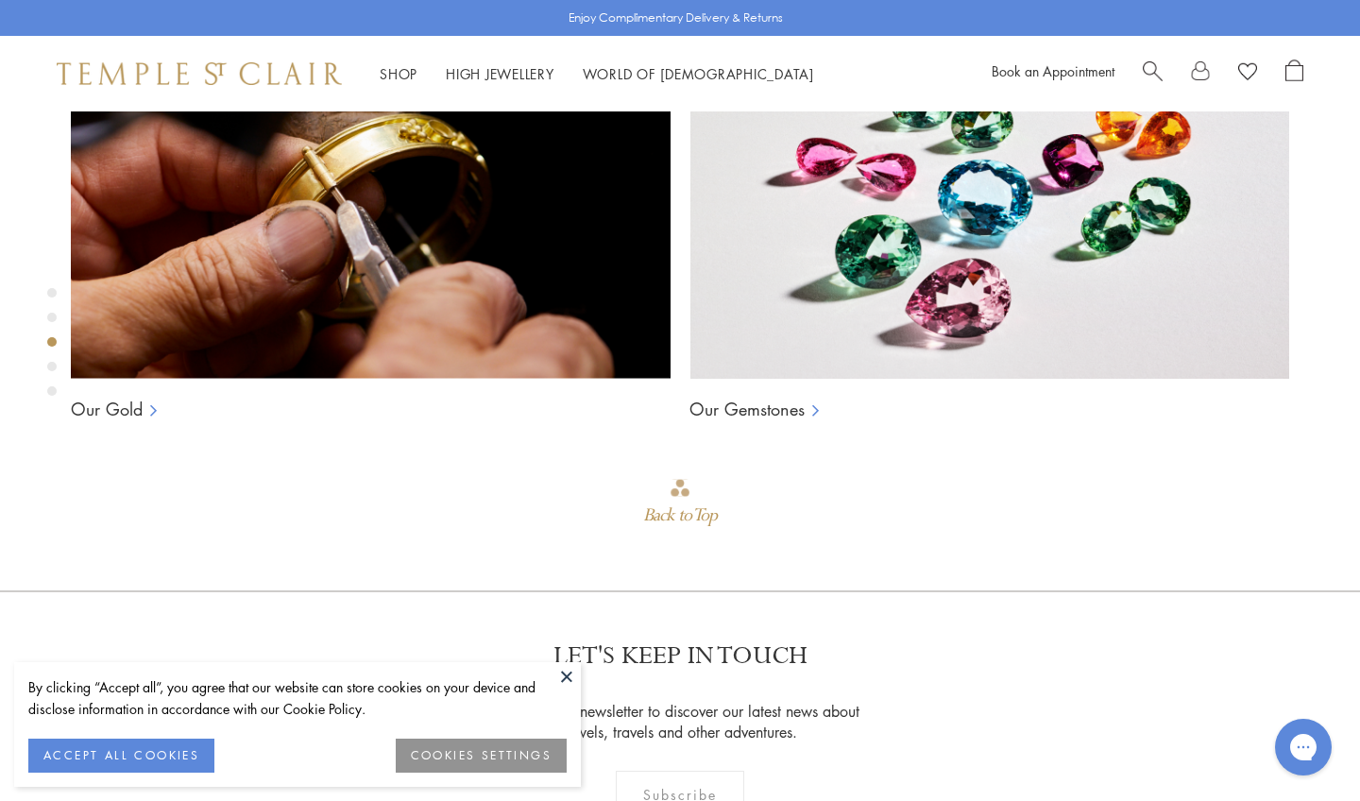
click at [53, 371] on div "Product gallery navigation" at bounding box center [51, 346] width 9 height 127
click at [52, 363] on div "Product gallery navigation" at bounding box center [51, 366] width 9 height 9
click at [51, 394] on div "Product gallery navigation" at bounding box center [51, 390] width 9 height 9
